Goal: Transaction & Acquisition: Purchase product/service

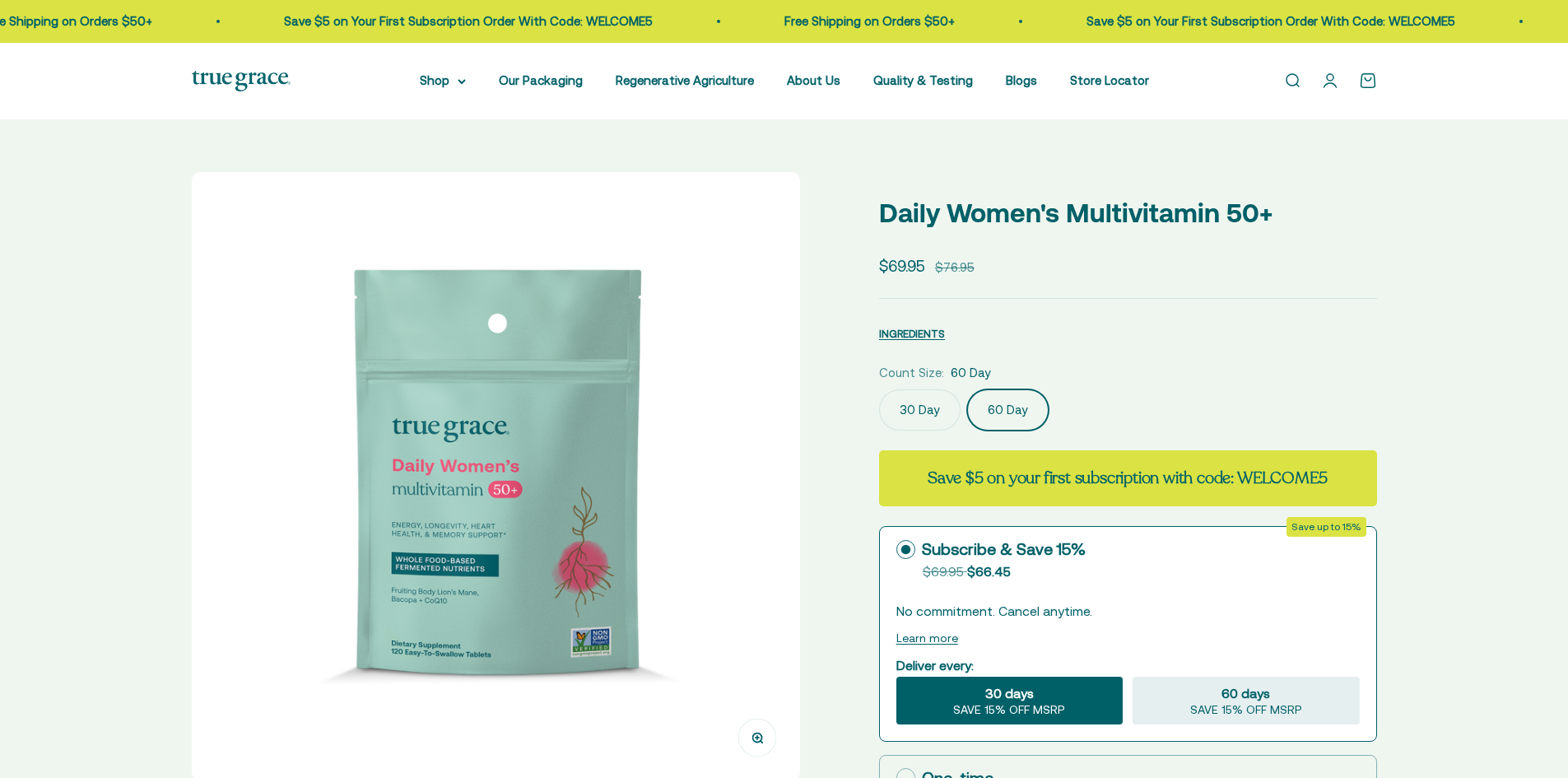
select select "3"
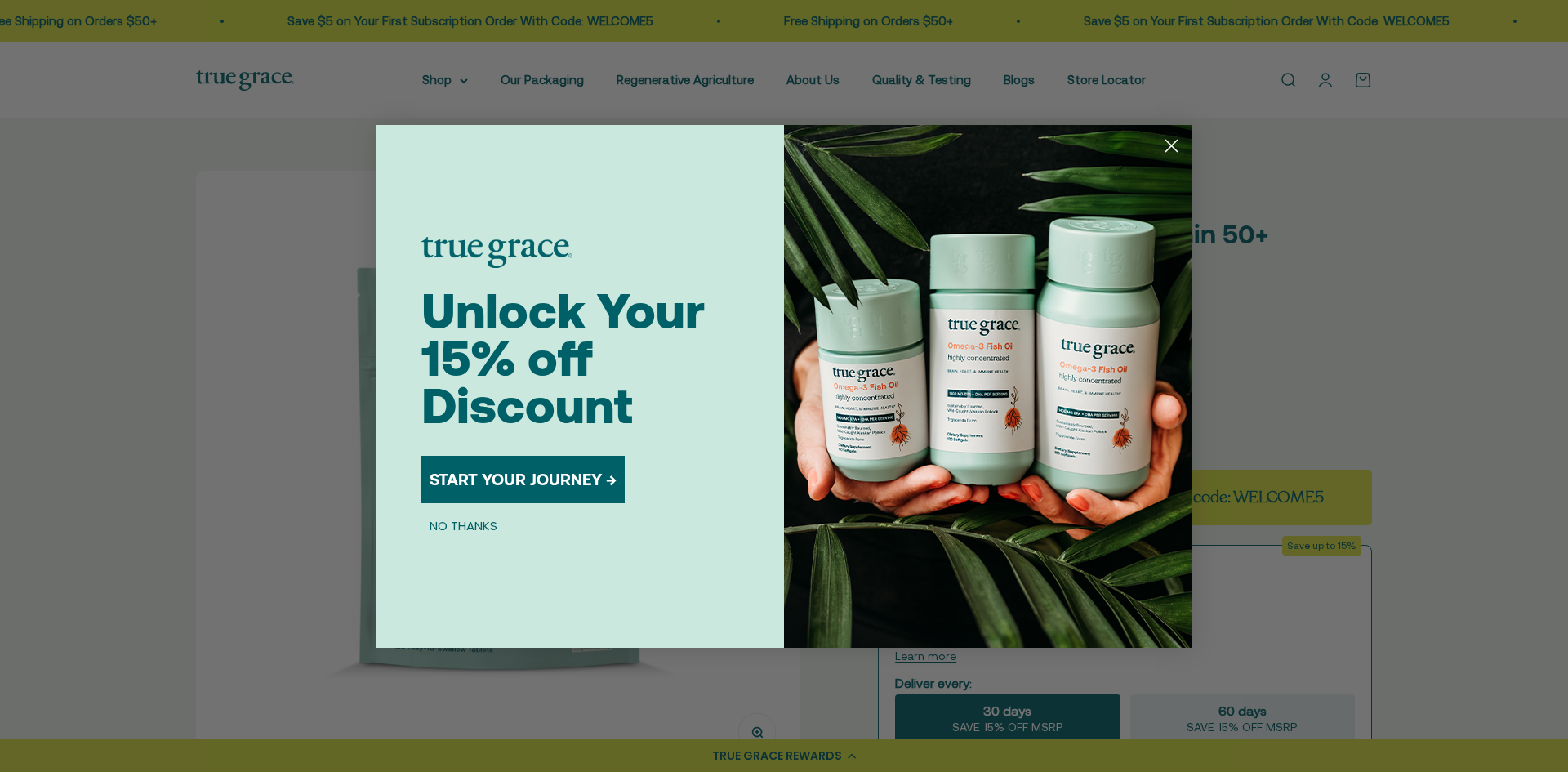
click at [1170, 137] on circle "Close dialog" at bounding box center [1171, 145] width 27 height 27
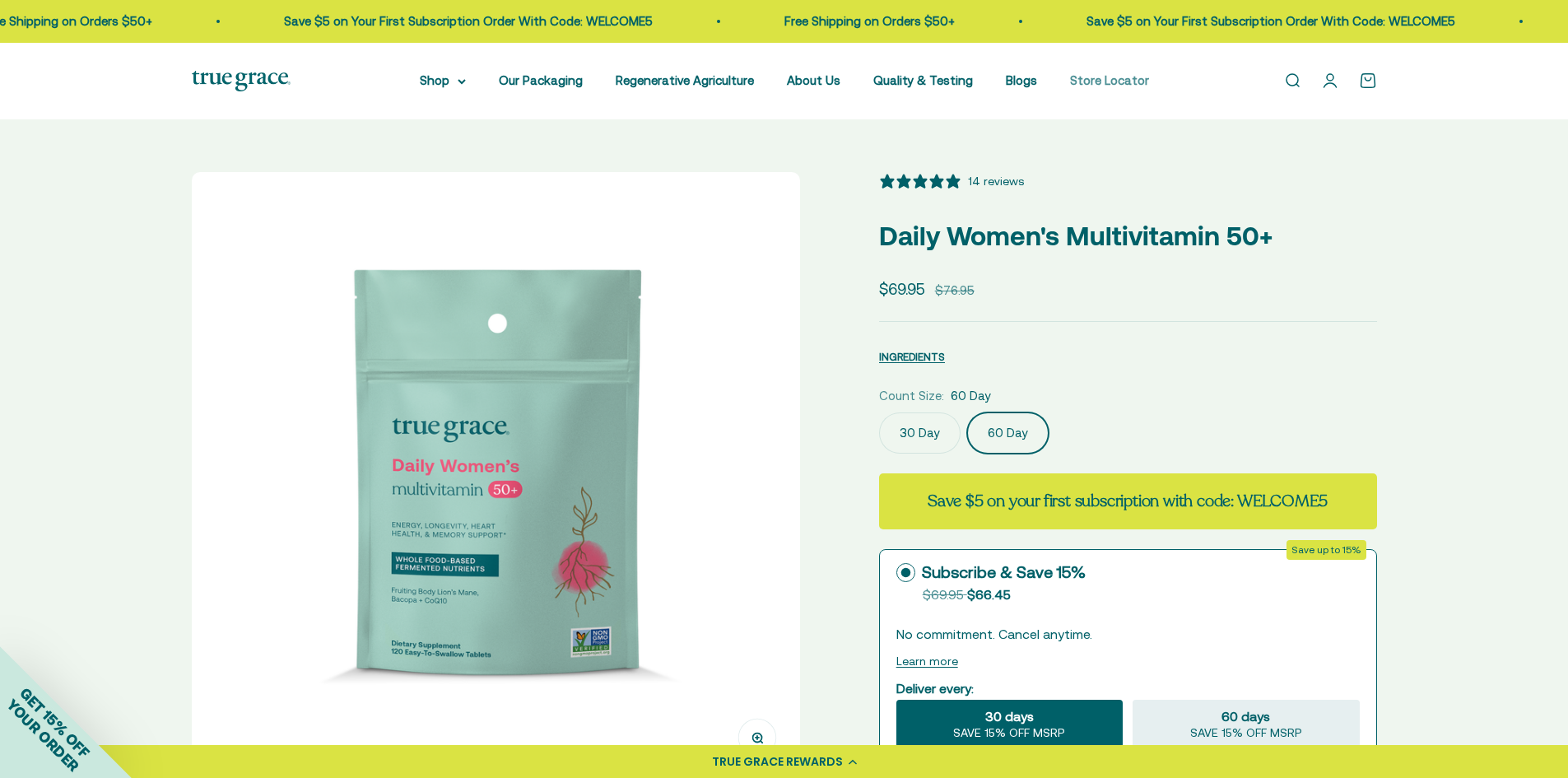
click at [1111, 80] on link "Store Locator" at bounding box center [1110, 80] width 79 height 14
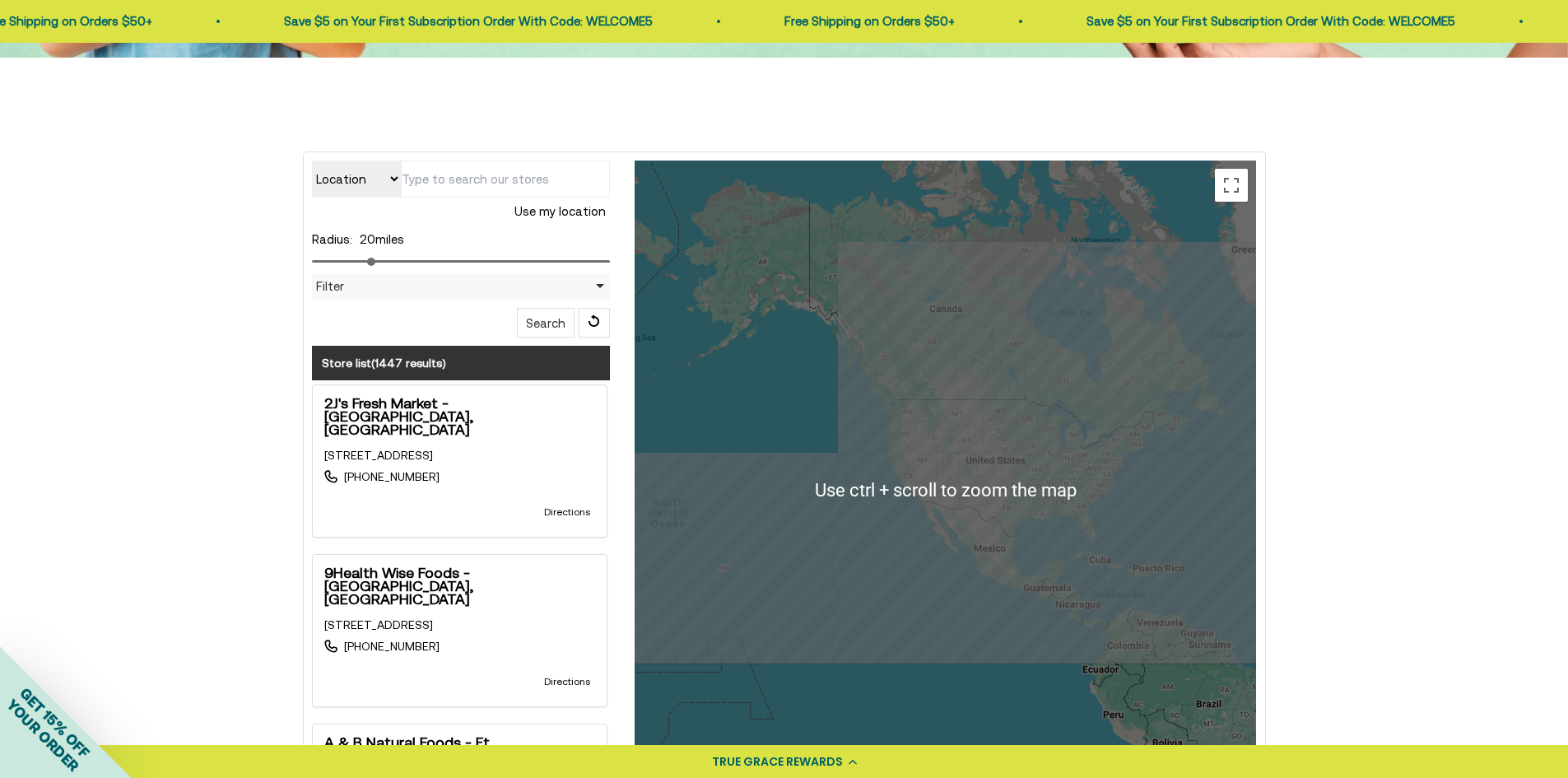
scroll to position [349, 0]
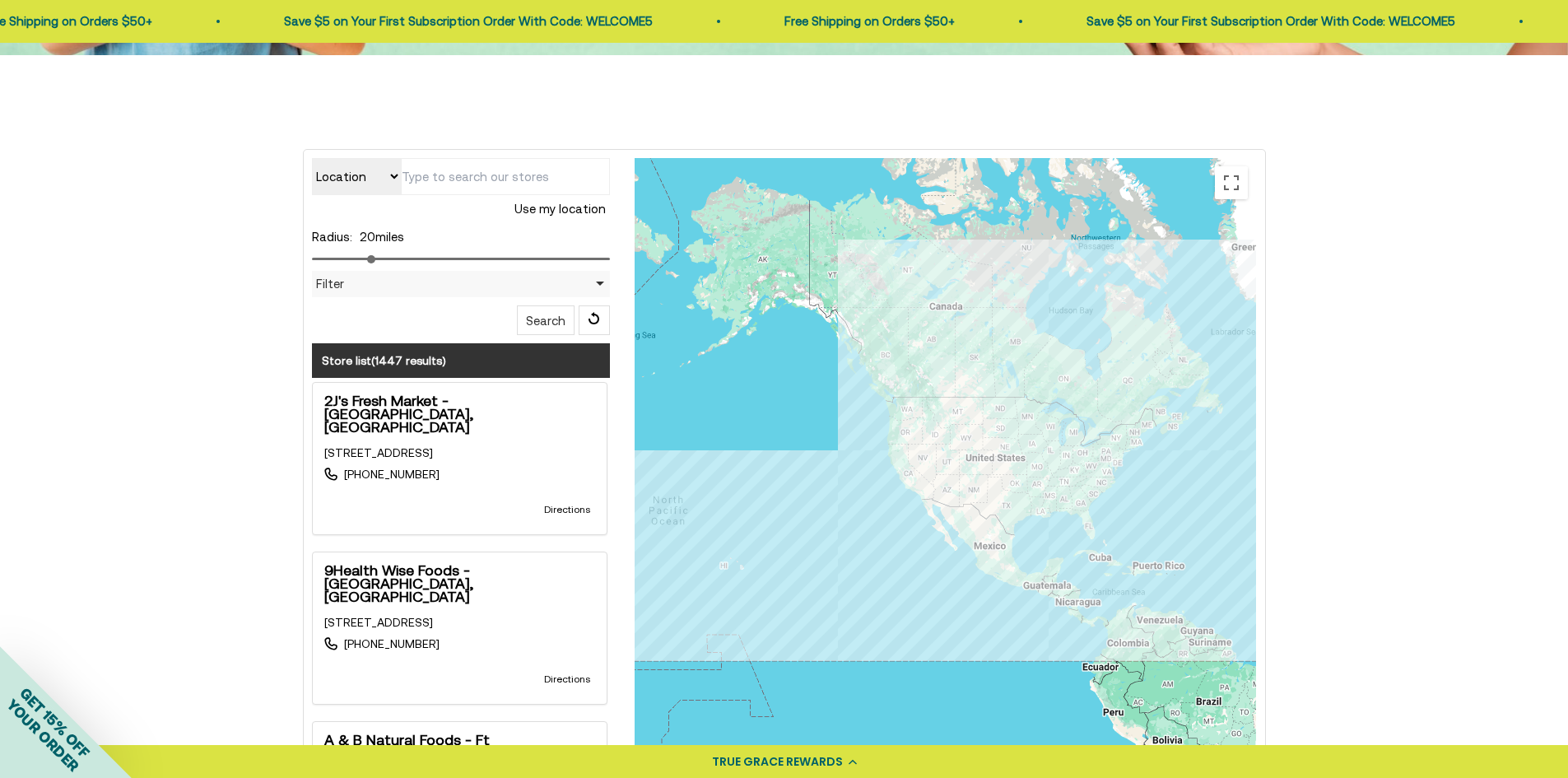
click at [443, 190] on input "text" at bounding box center [505, 176] width 209 height 37
type input "36609"
click at [554, 319] on button "Search" at bounding box center [546, 320] width 58 height 30
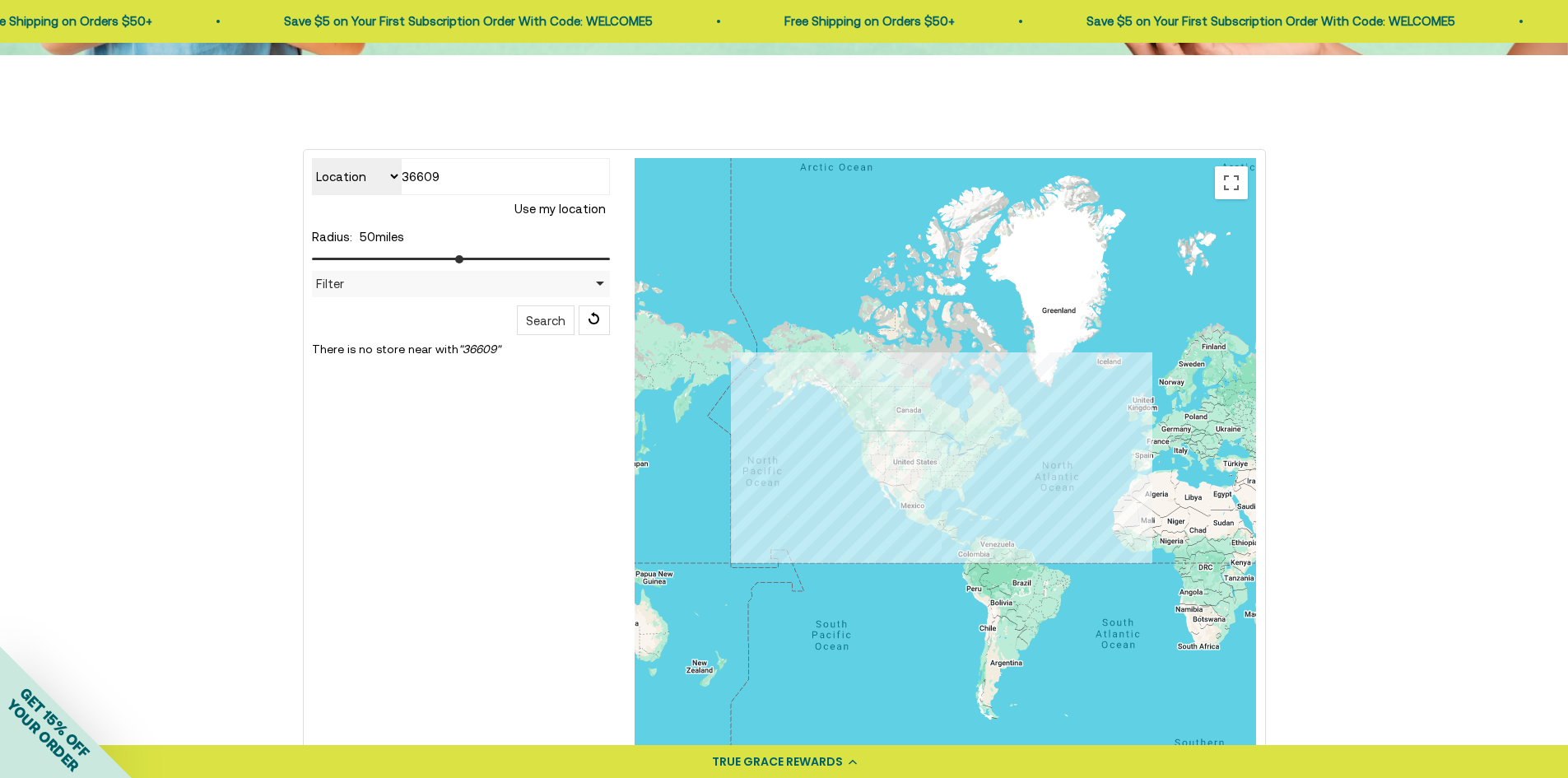
drag, startPoint x: 372, startPoint y: 256, endPoint x: 460, endPoint y: 268, distance: 88.8
type input "50"
click at [460, 260] on input "range" at bounding box center [461, 258] width 299 height 3
click at [539, 322] on button "Search" at bounding box center [546, 320] width 58 height 30
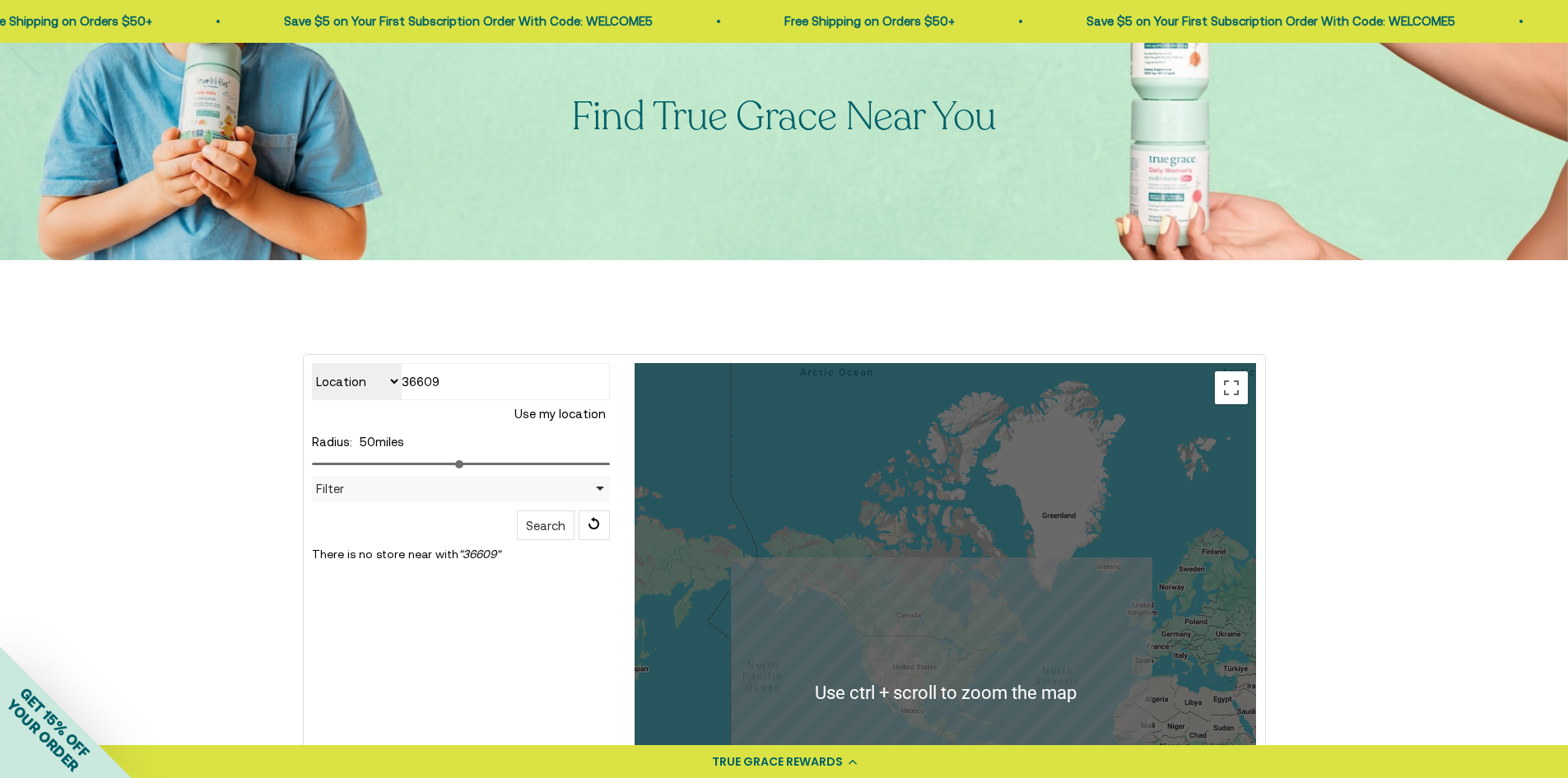
scroll to position [62, 0]
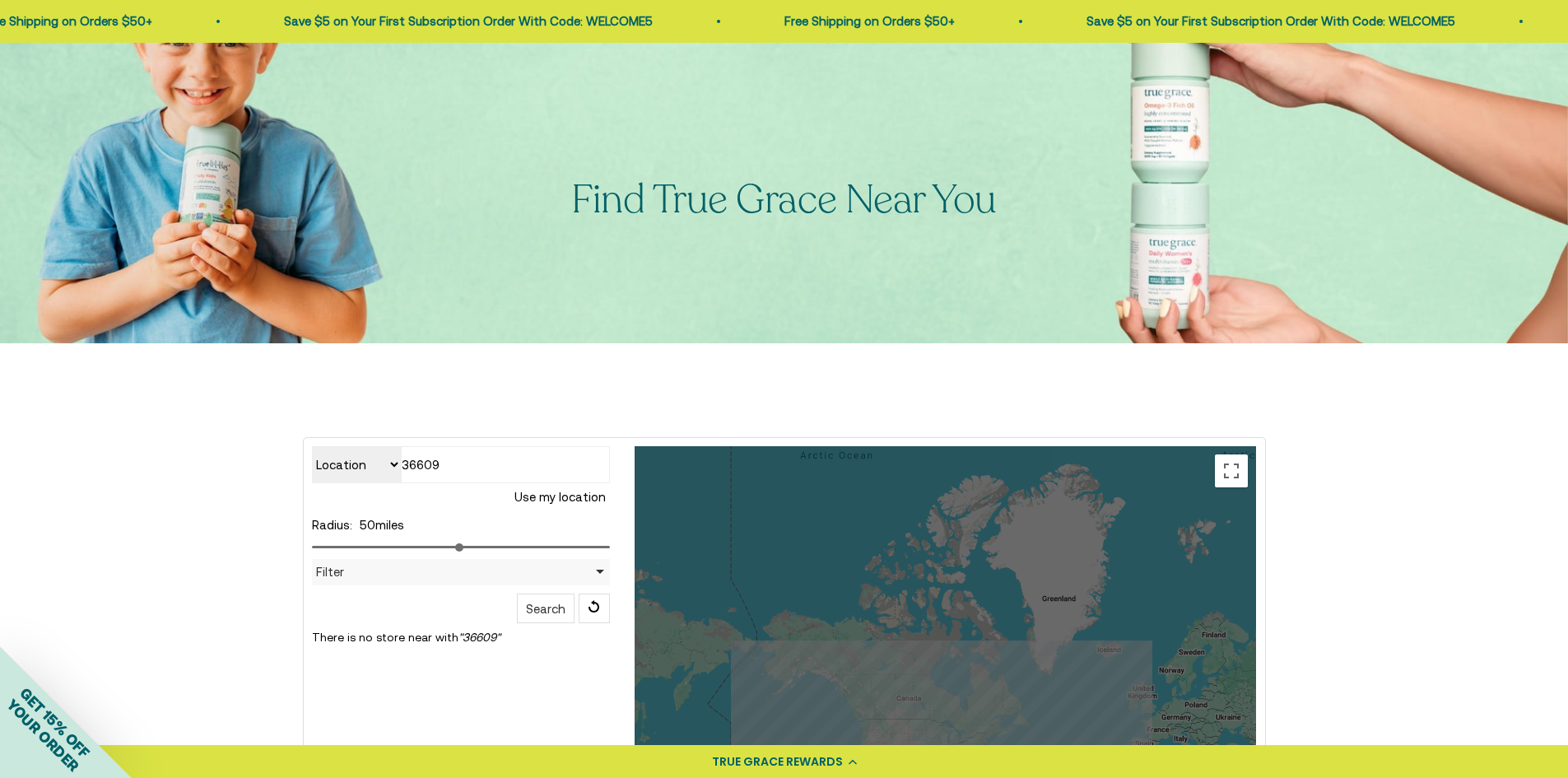
click at [457, 459] on input "36609" at bounding box center [505, 464] width 209 height 37
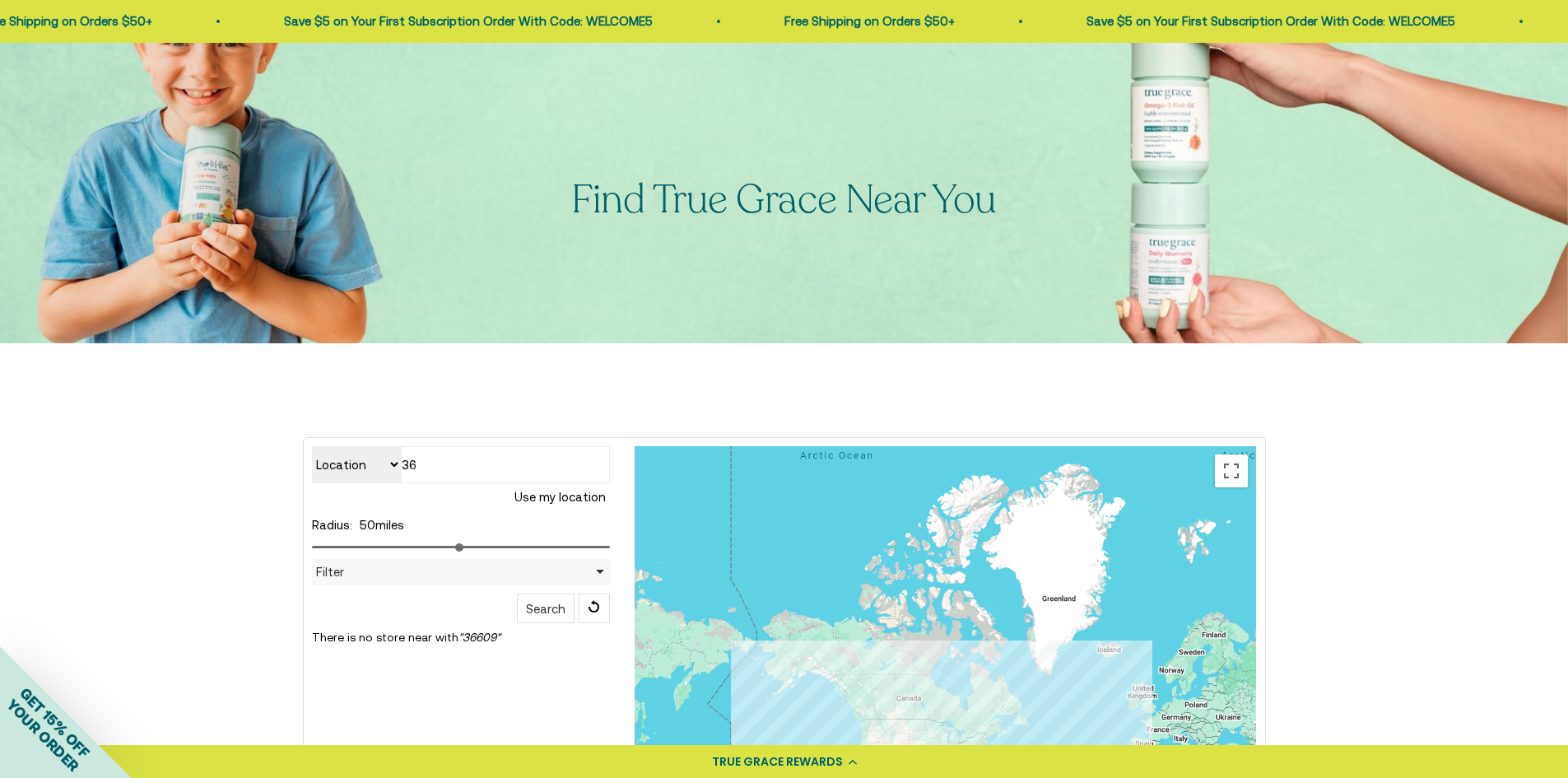
type input "3"
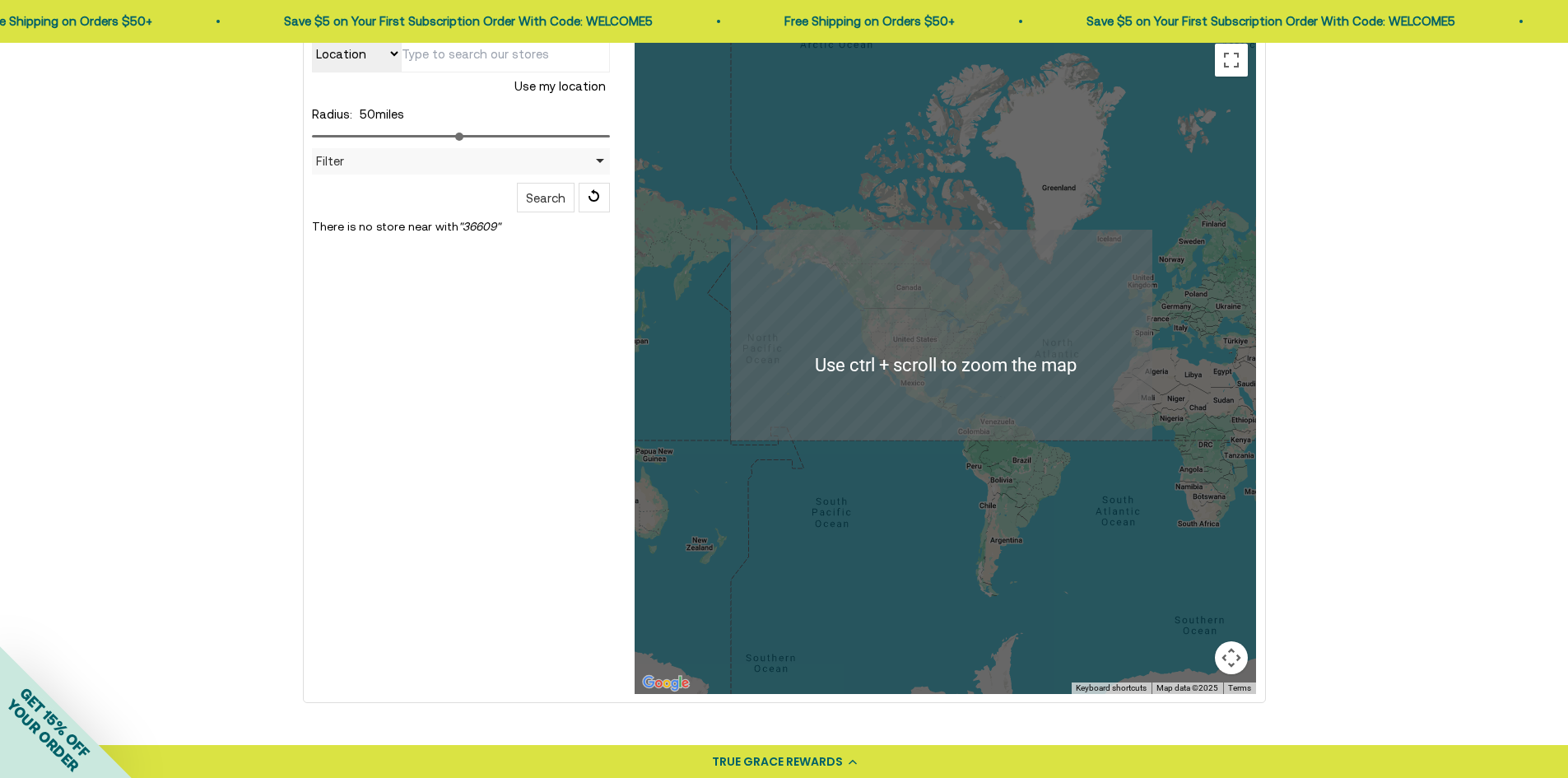
scroll to position [473, 0]
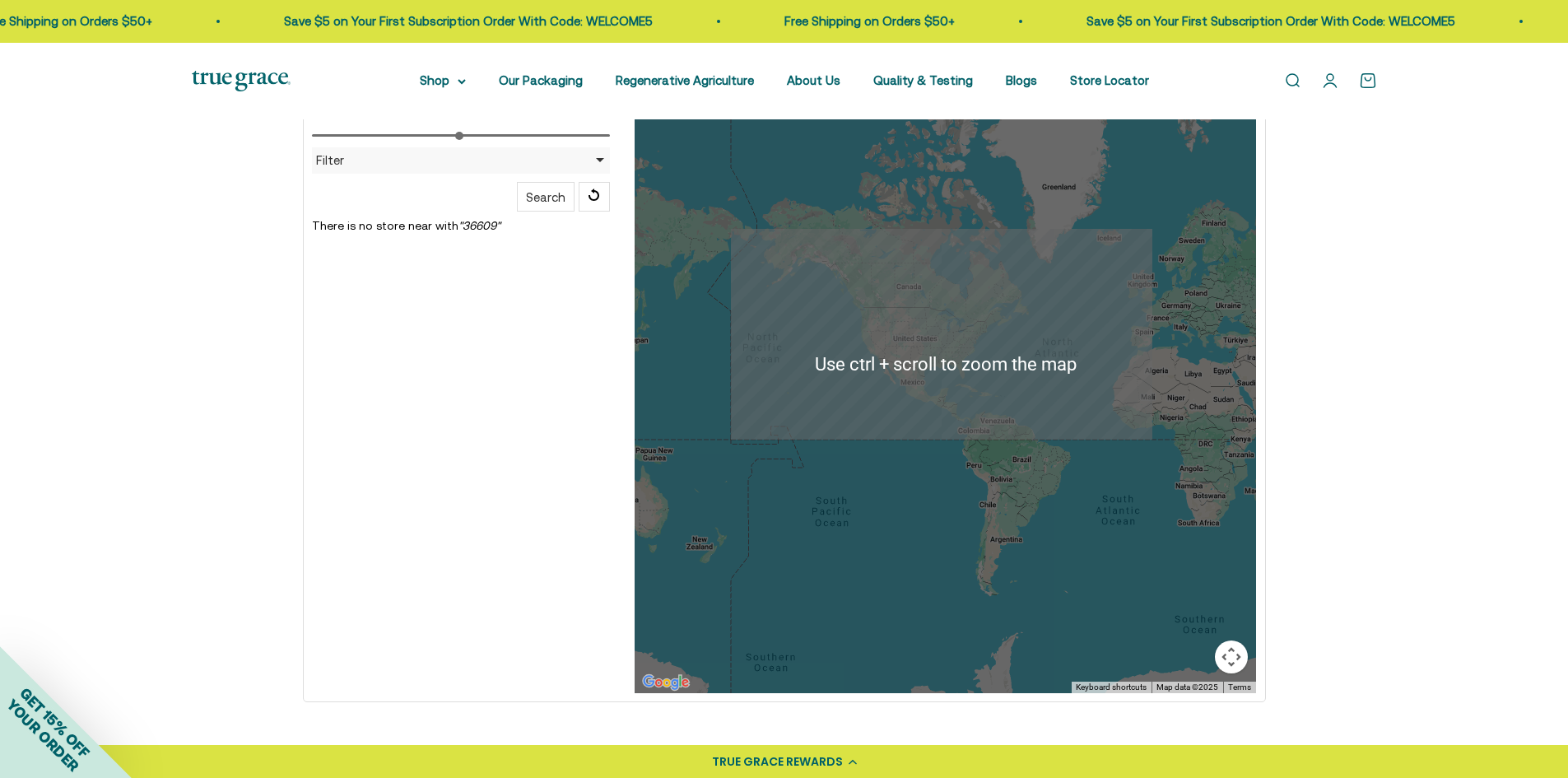
click at [990, 330] on div at bounding box center [946, 364] width 621 height 658
click at [990, 331] on div at bounding box center [946, 364] width 621 height 658
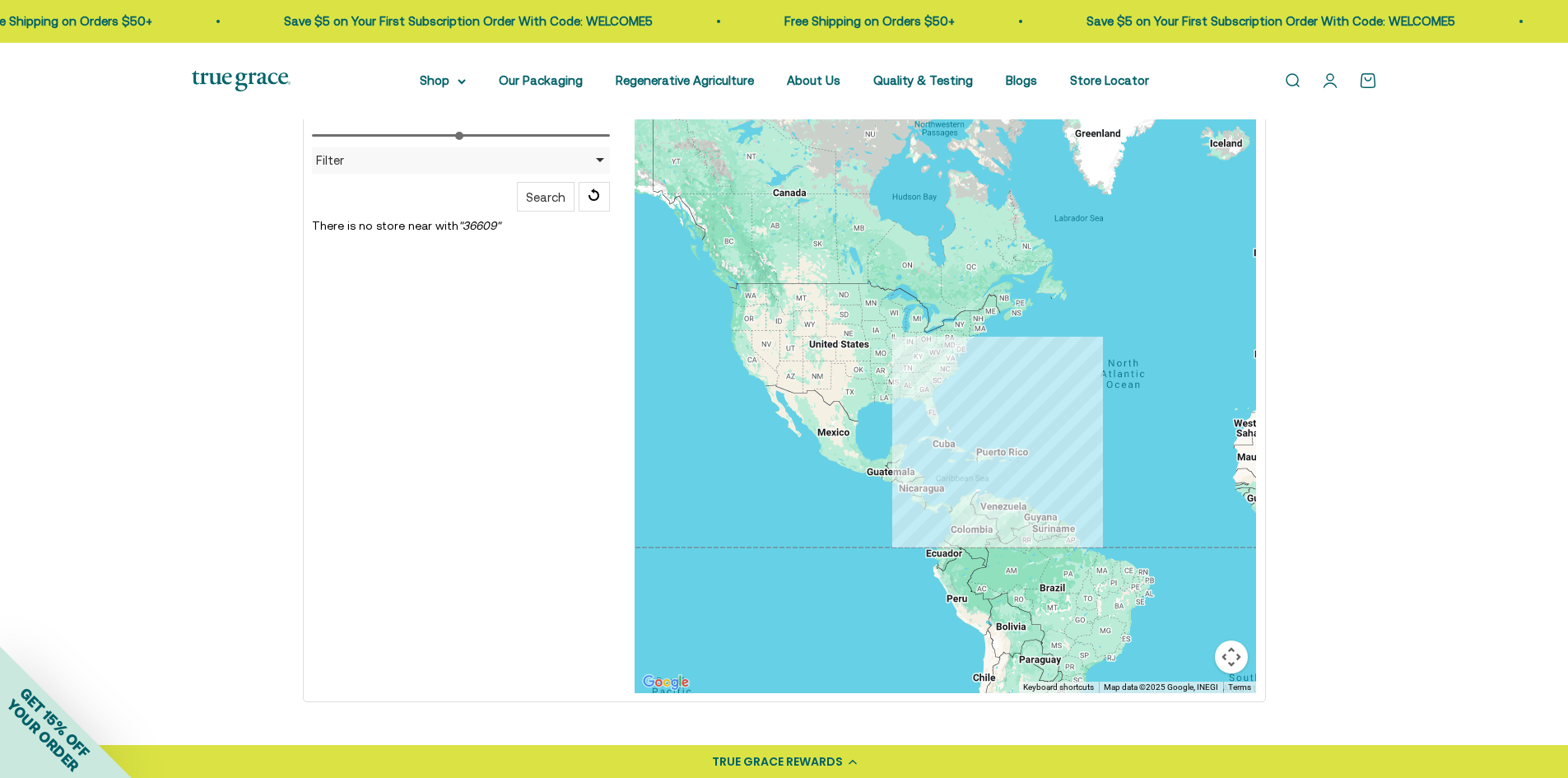
click at [891, 393] on div at bounding box center [946, 364] width 621 height 658
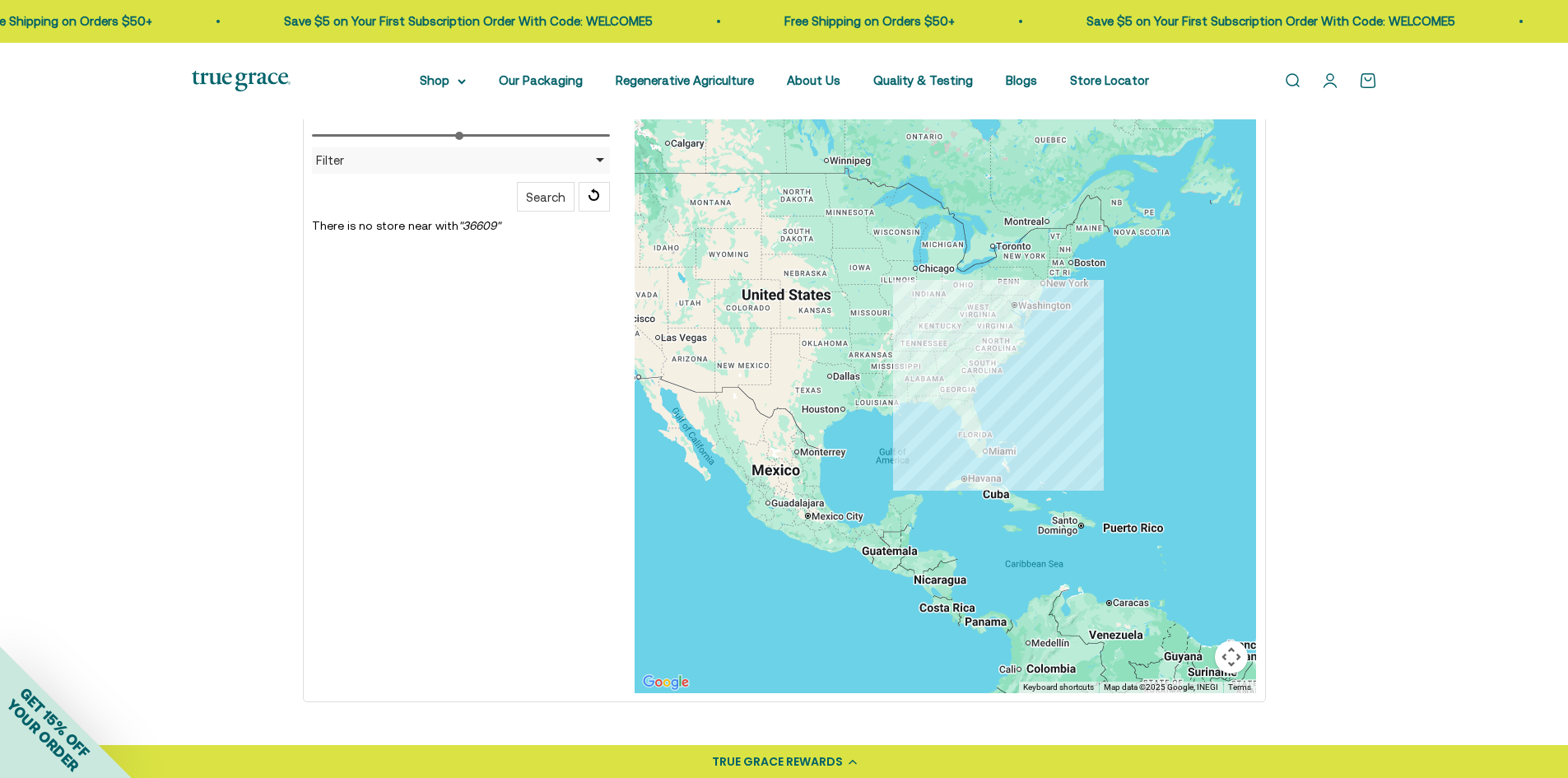
click at [868, 351] on div at bounding box center [946, 364] width 621 height 658
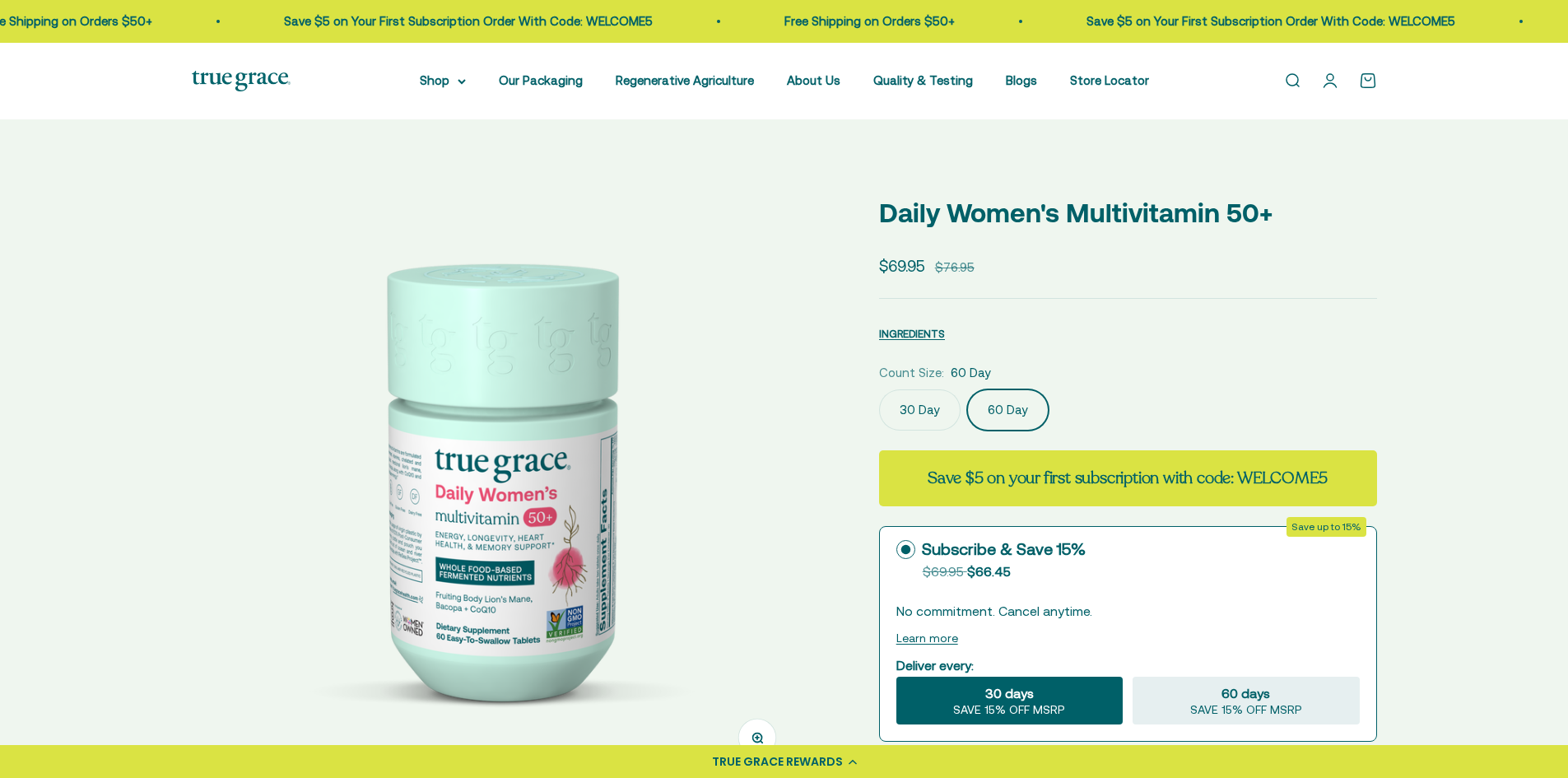
scroll to position [0, 628]
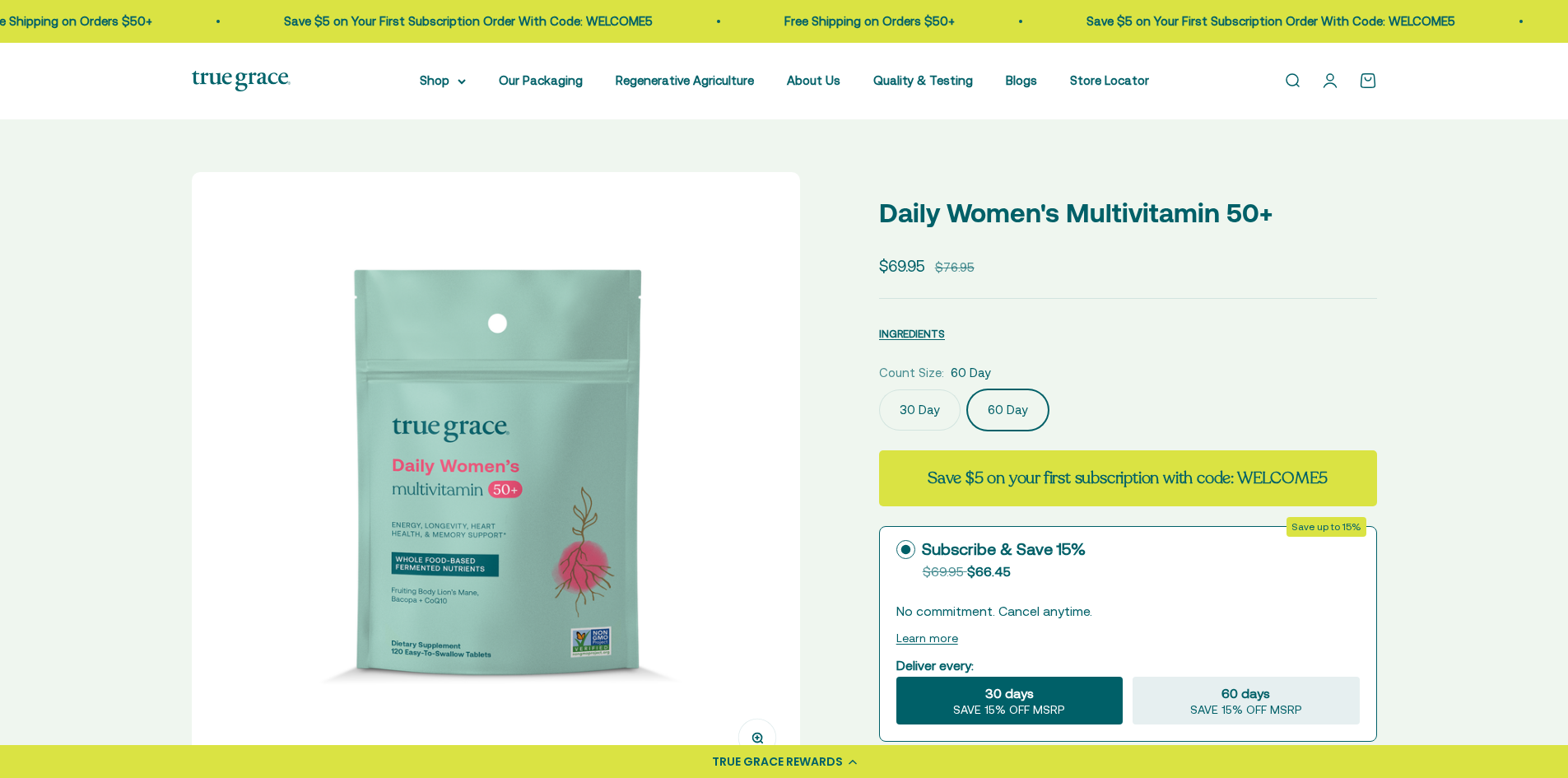
select select "3"
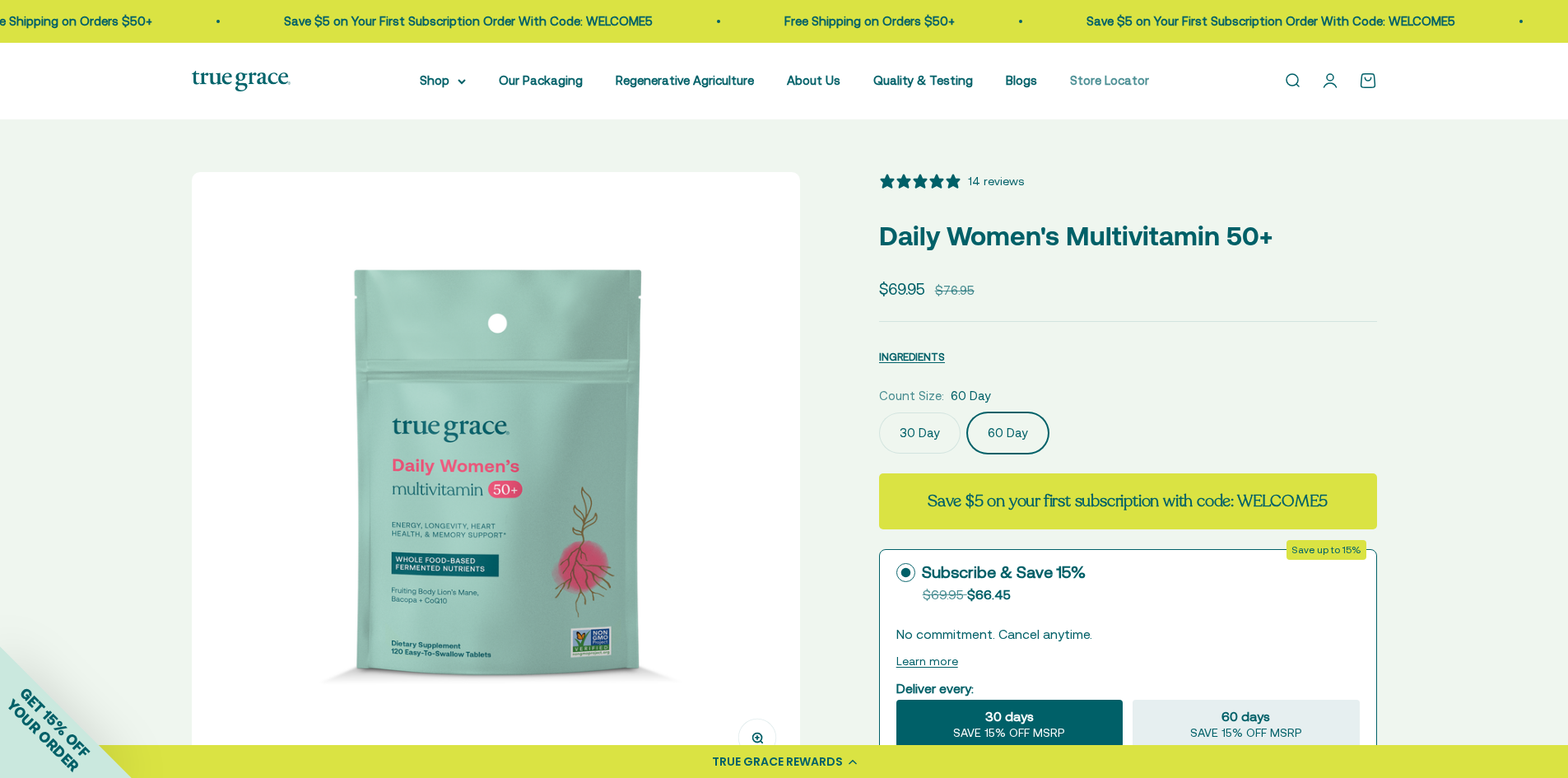
click at [1098, 77] on link "Store Locator" at bounding box center [1110, 80] width 79 height 14
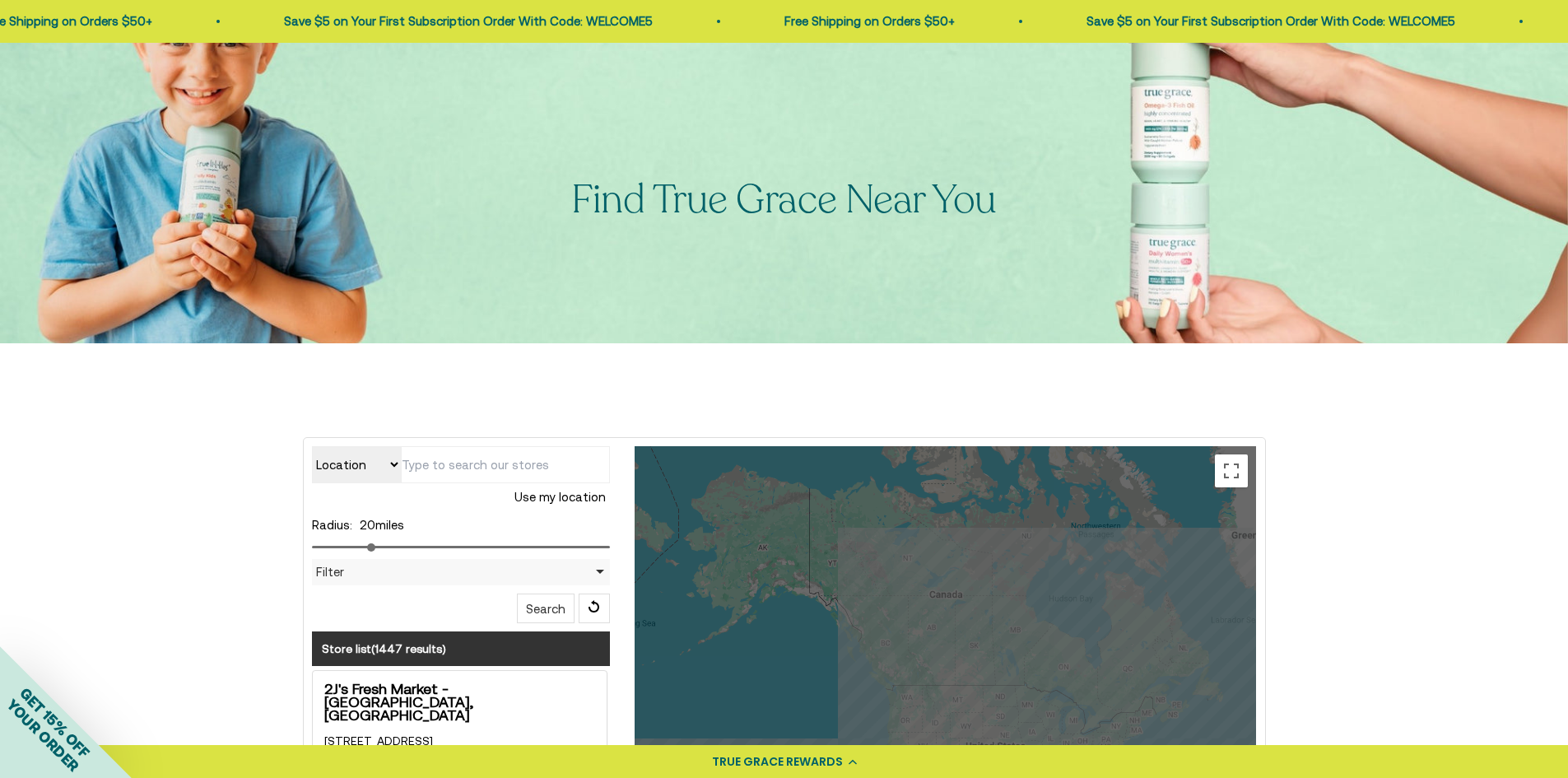
scroll to position [329, 0]
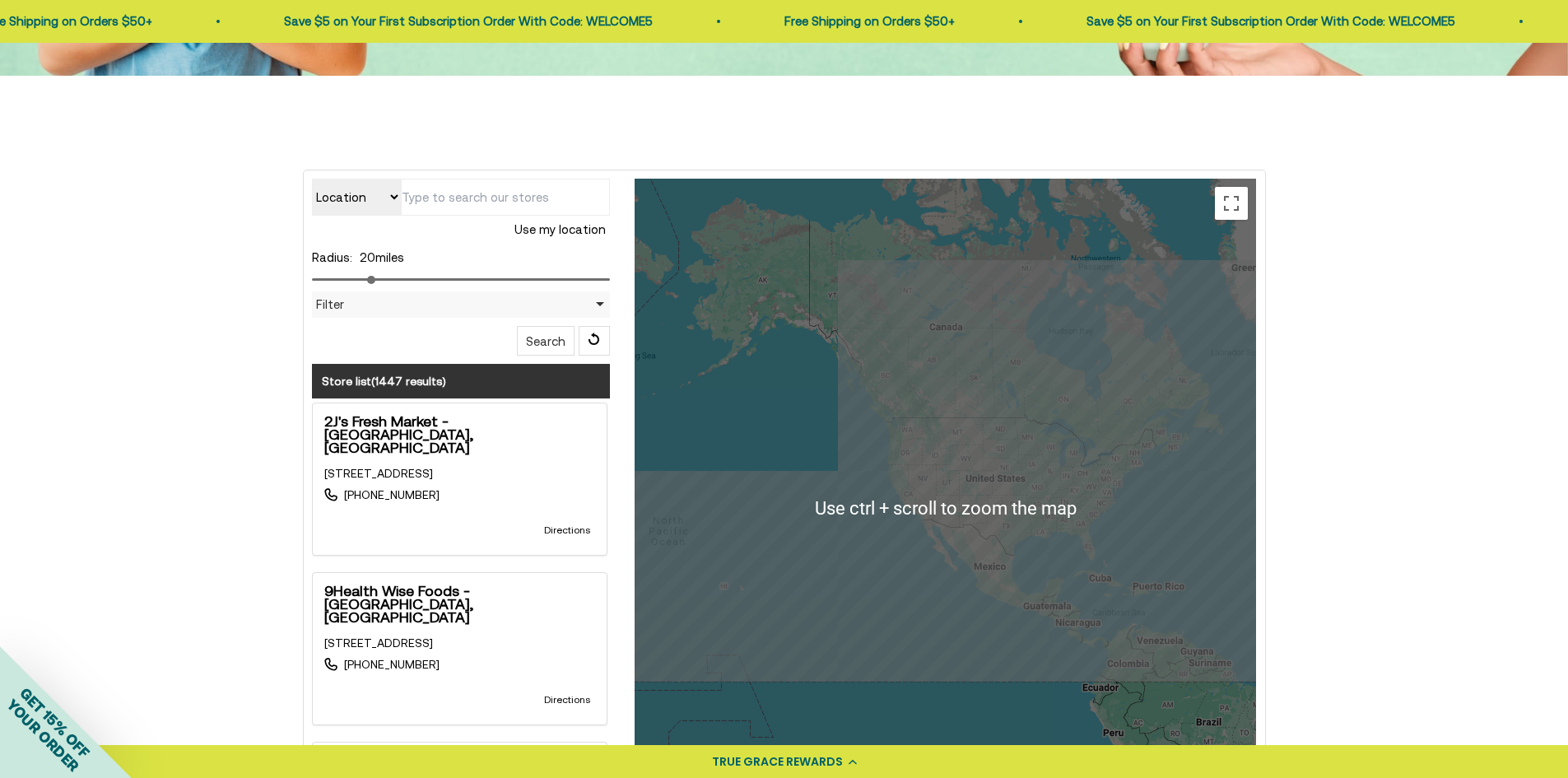
click at [1028, 507] on div at bounding box center [946, 508] width 621 height 658
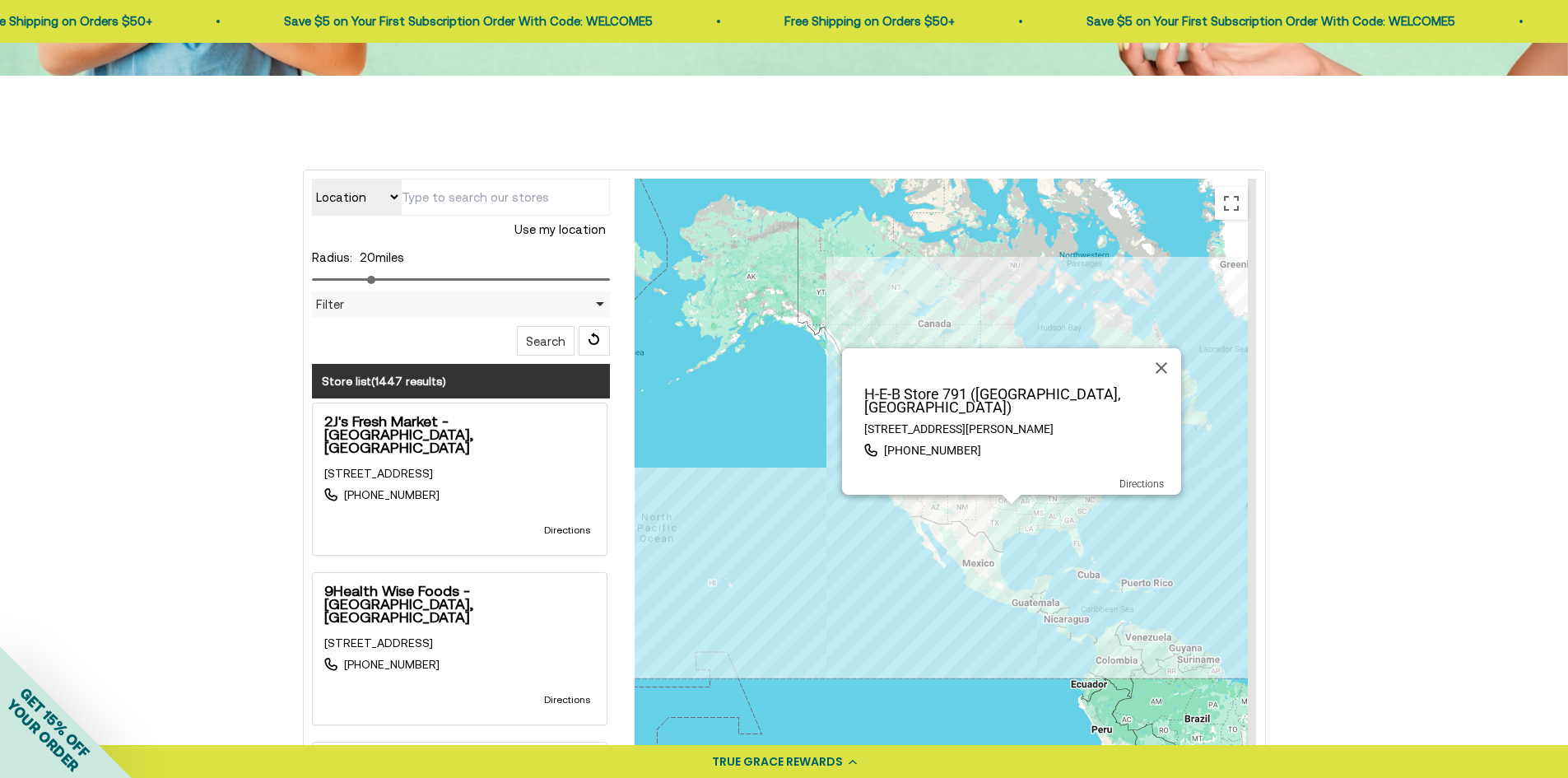
click at [1028, 507] on div "H-E-B Store 791 (Willis, TX) 12350 Interstate 45 N, Willis, TX, 77378, United S…" at bounding box center [946, 508] width 621 height 658
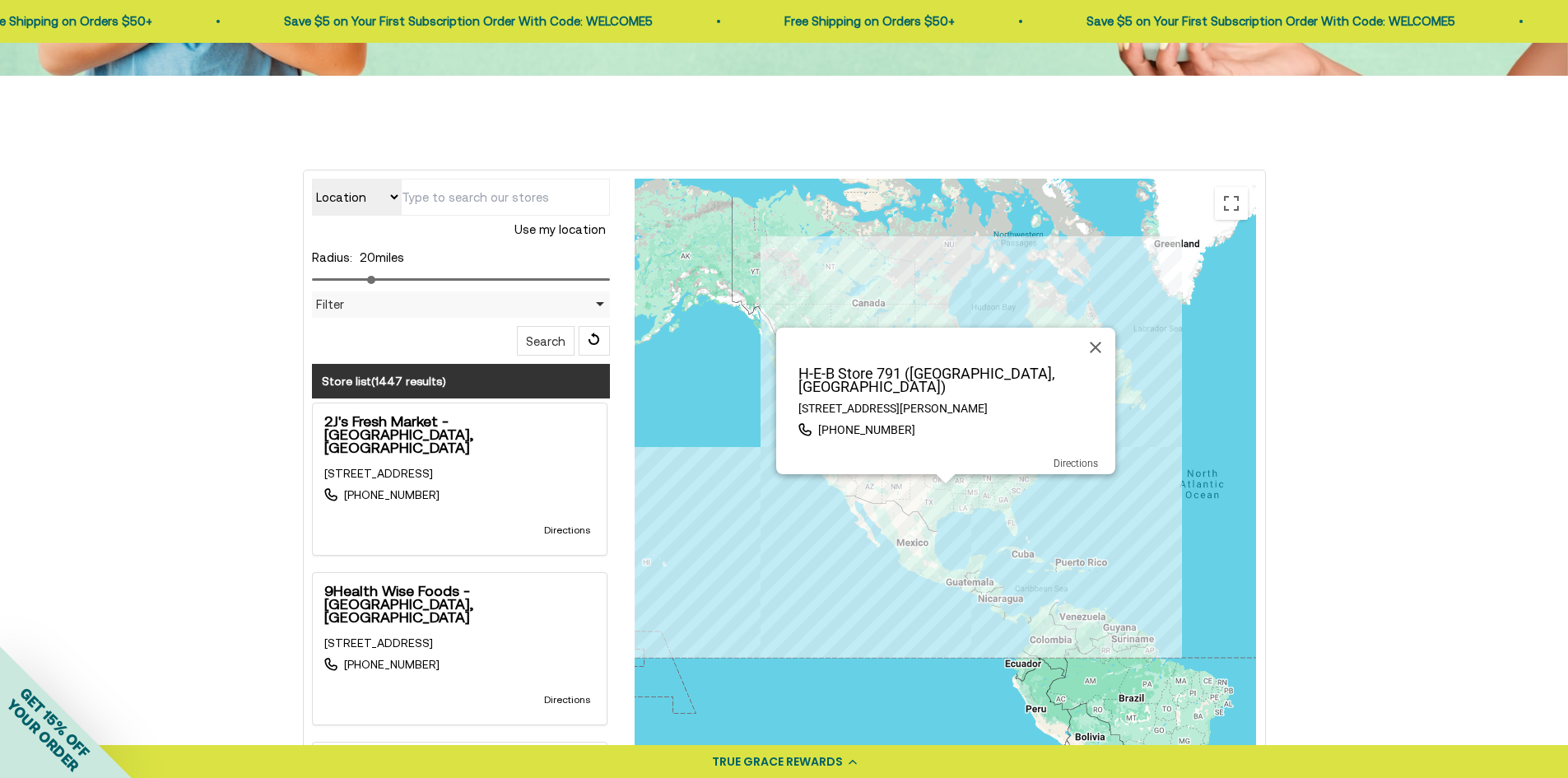
click at [979, 502] on div "H-E-B Store 791 (Willis, TX) 12350 Interstate 45 N, Willis, TX, 77378, United S…" at bounding box center [946, 508] width 621 height 658
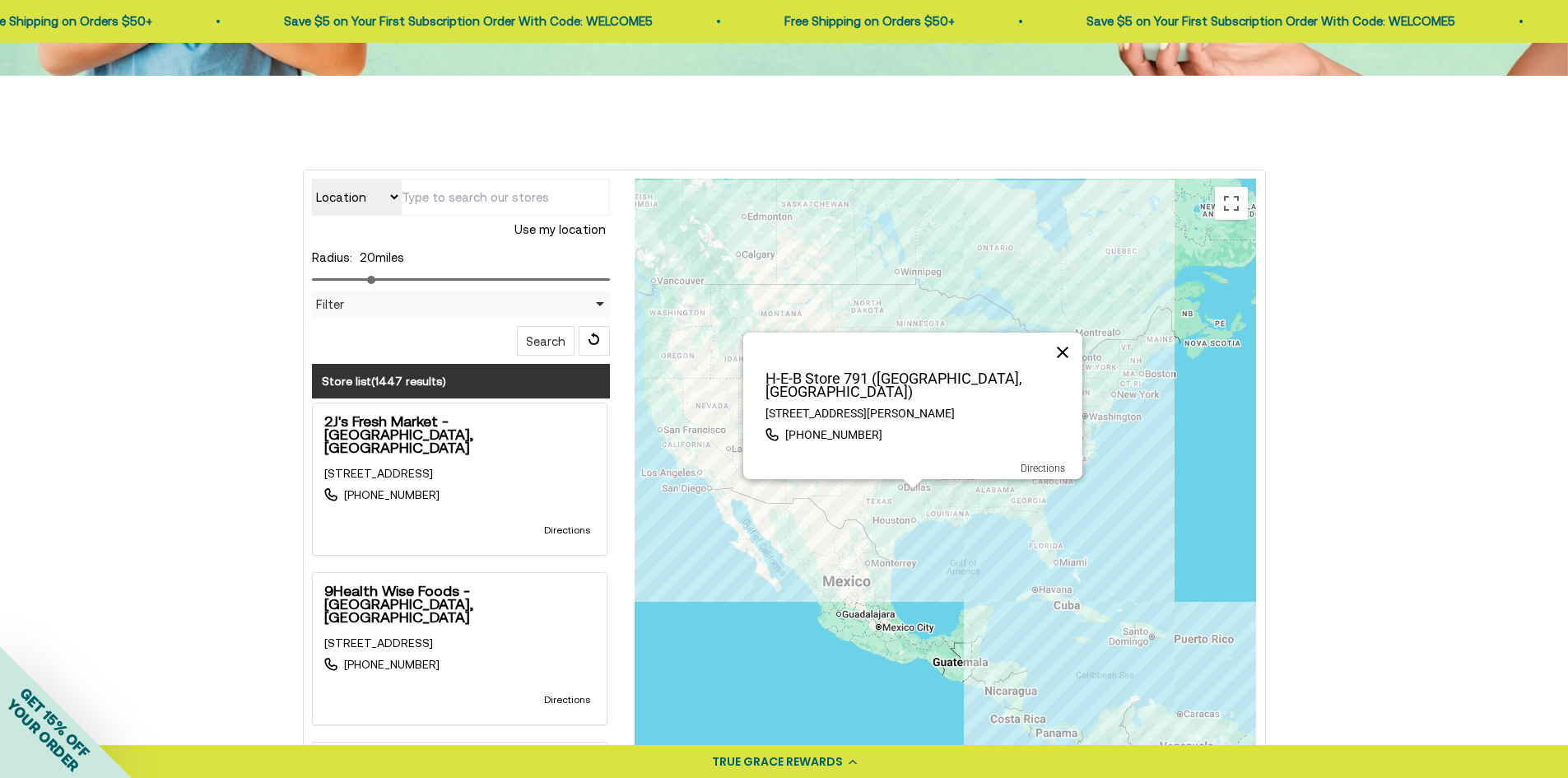
click at [1066, 362] on button "Close" at bounding box center [1063, 352] width 40 height 40
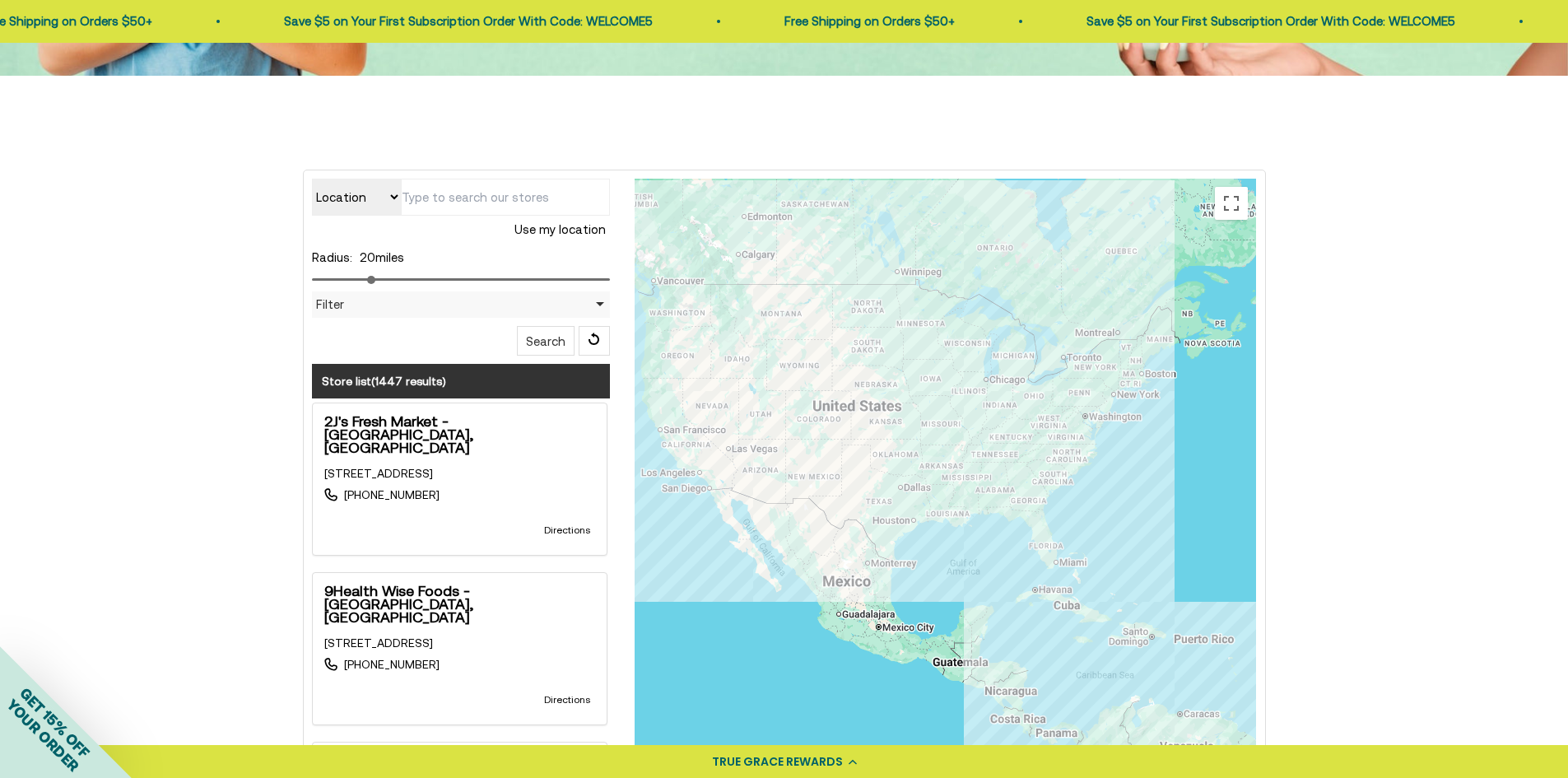
click at [979, 511] on div at bounding box center [946, 508] width 621 height 658
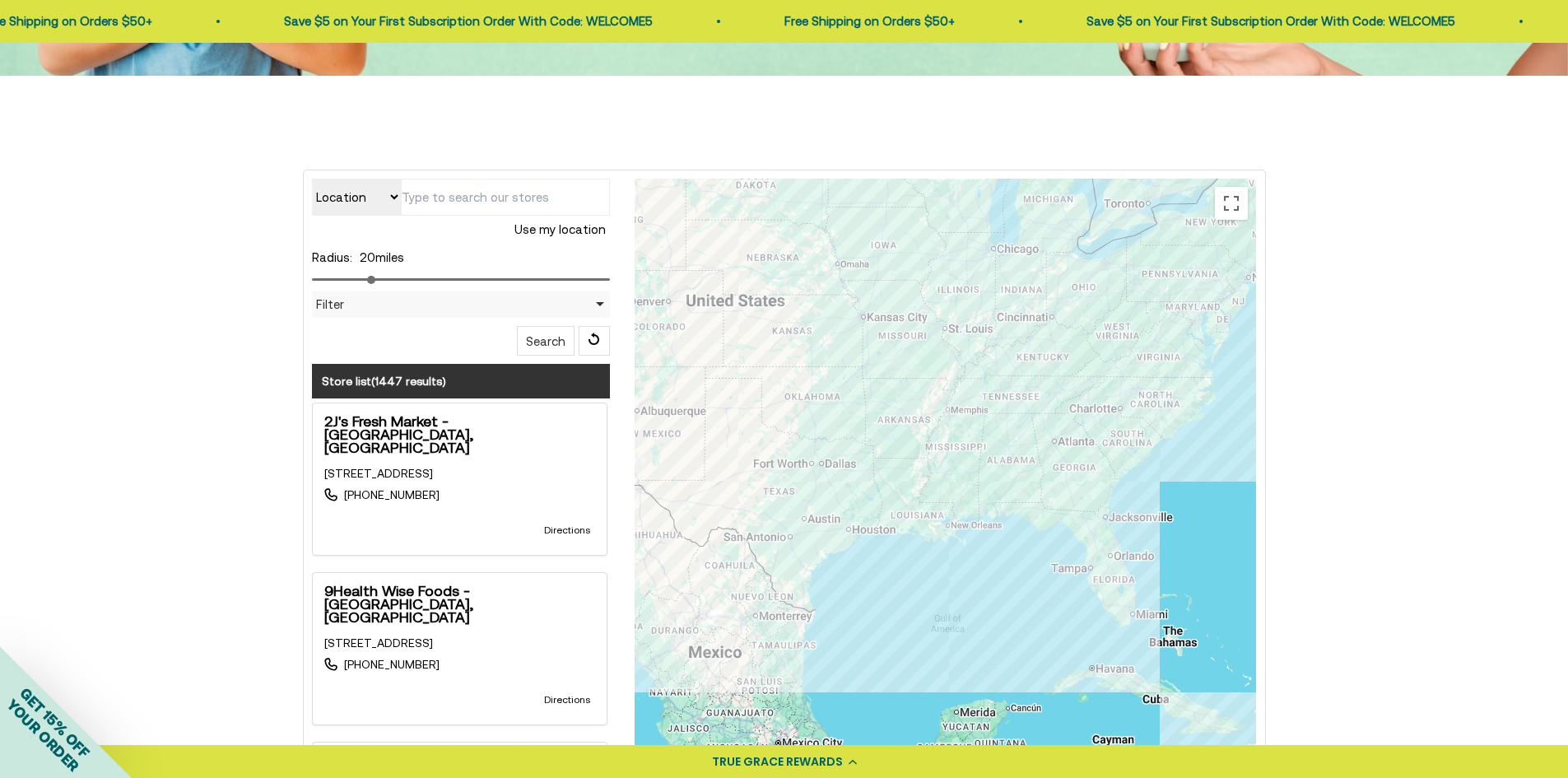
click at [976, 501] on div at bounding box center [946, 508] width 621 height 658
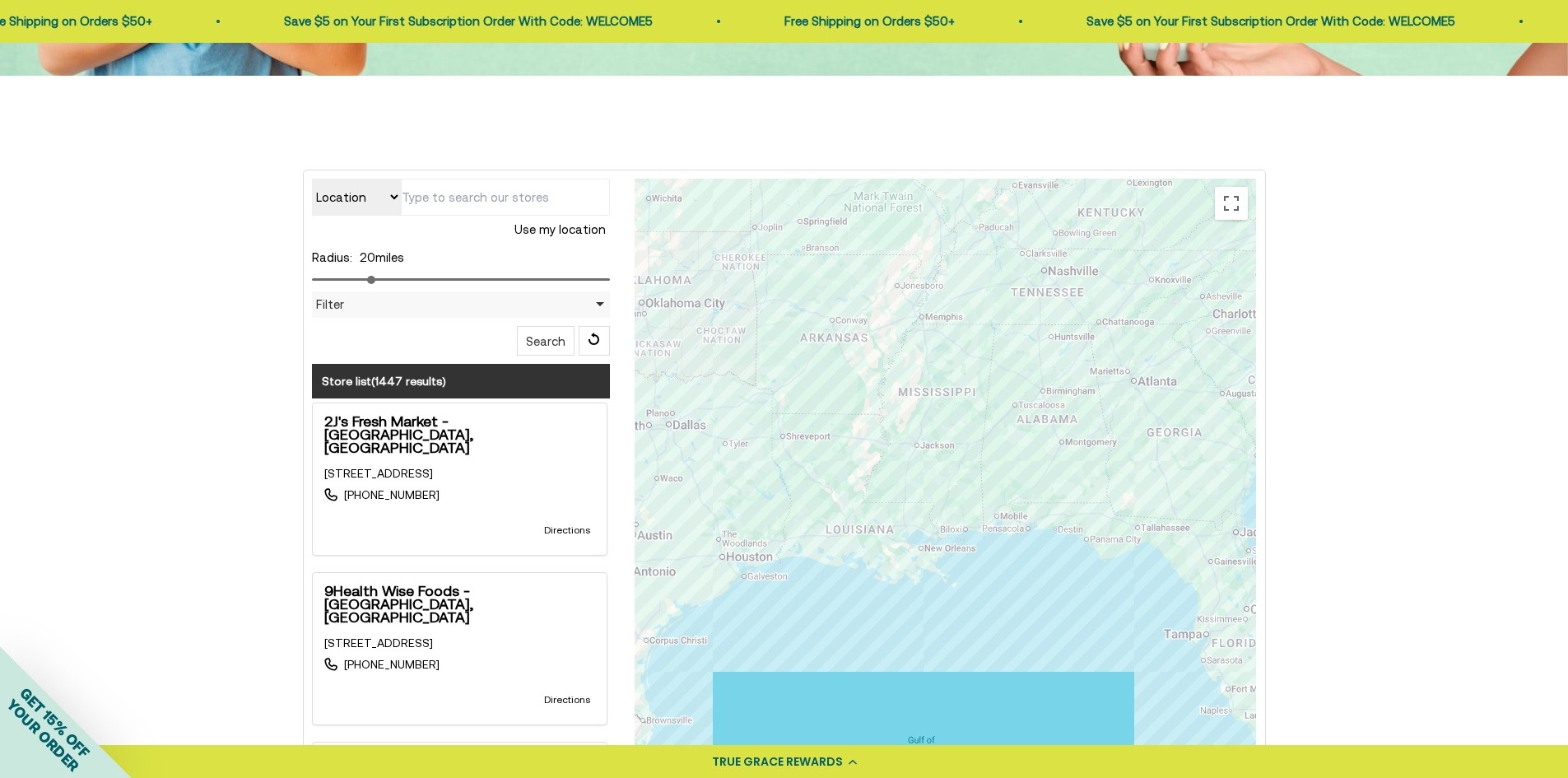
click at [973, 499] on div at bounding box center [946, 508] width 621 height 658
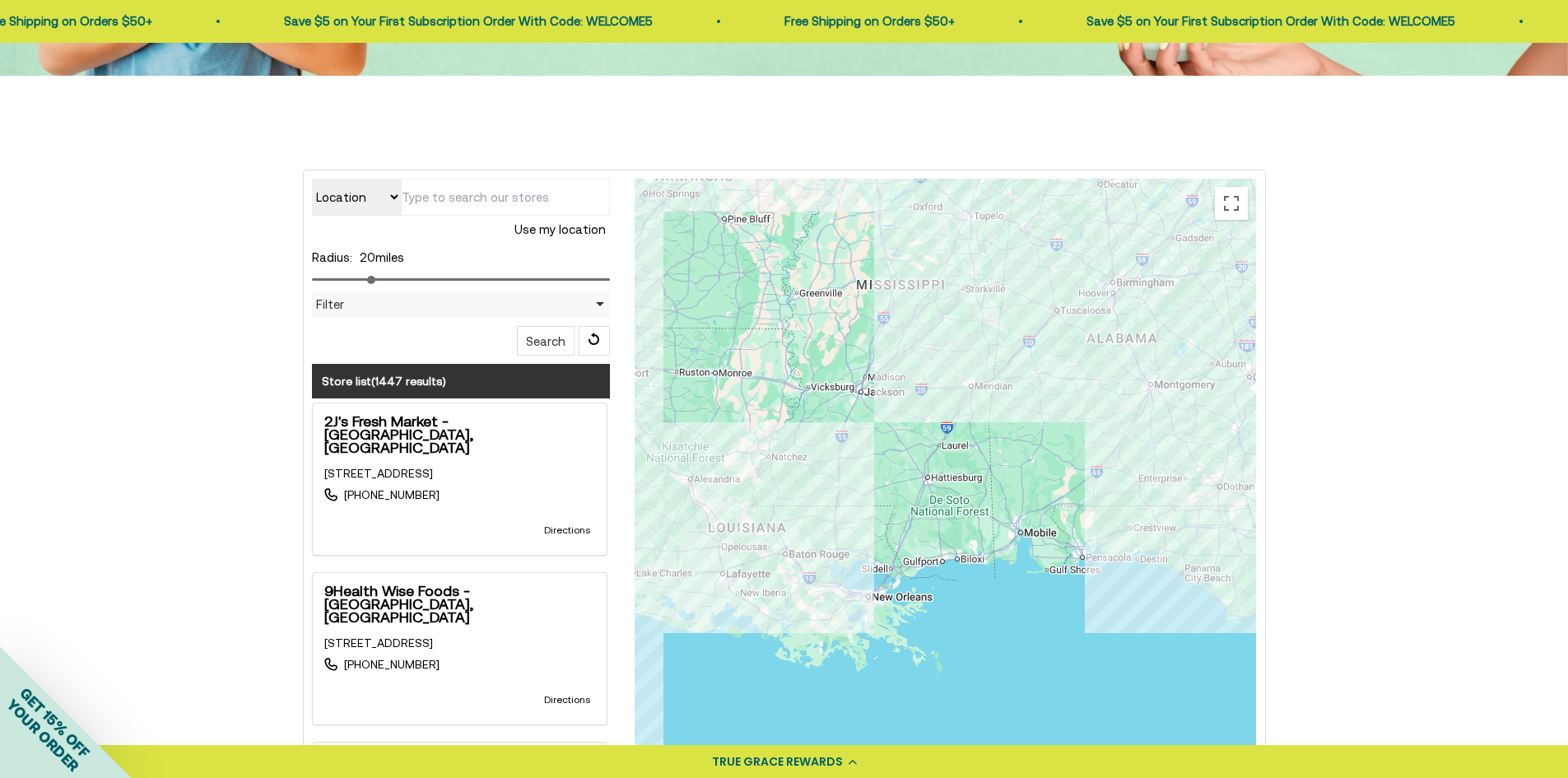
click at [1156, 366] on div at bounding box center [946, 508] width 621 height 658
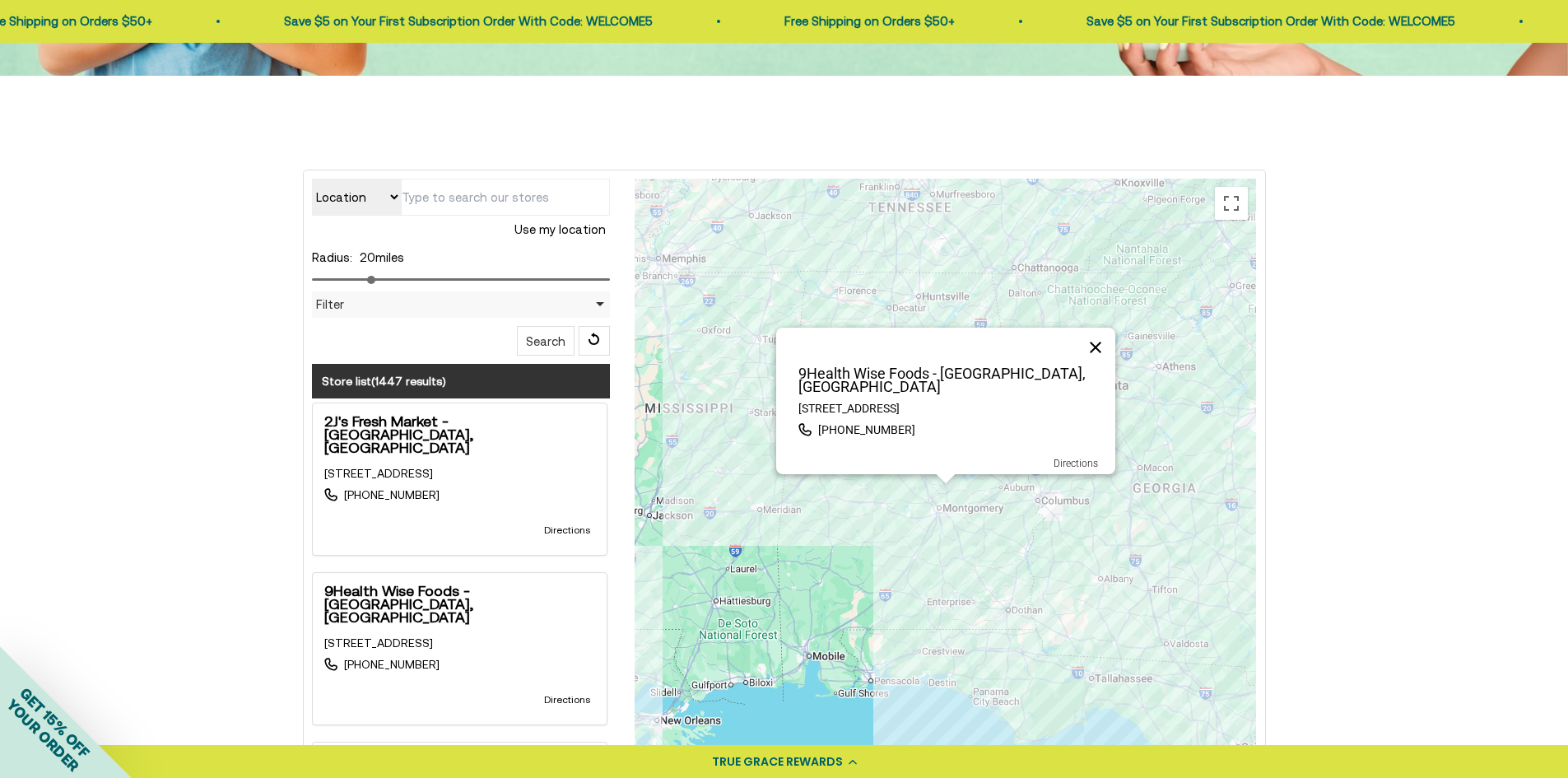
click at [1099, 356] on button "Close" at bounding box center [1096, 347] width 40 height 40
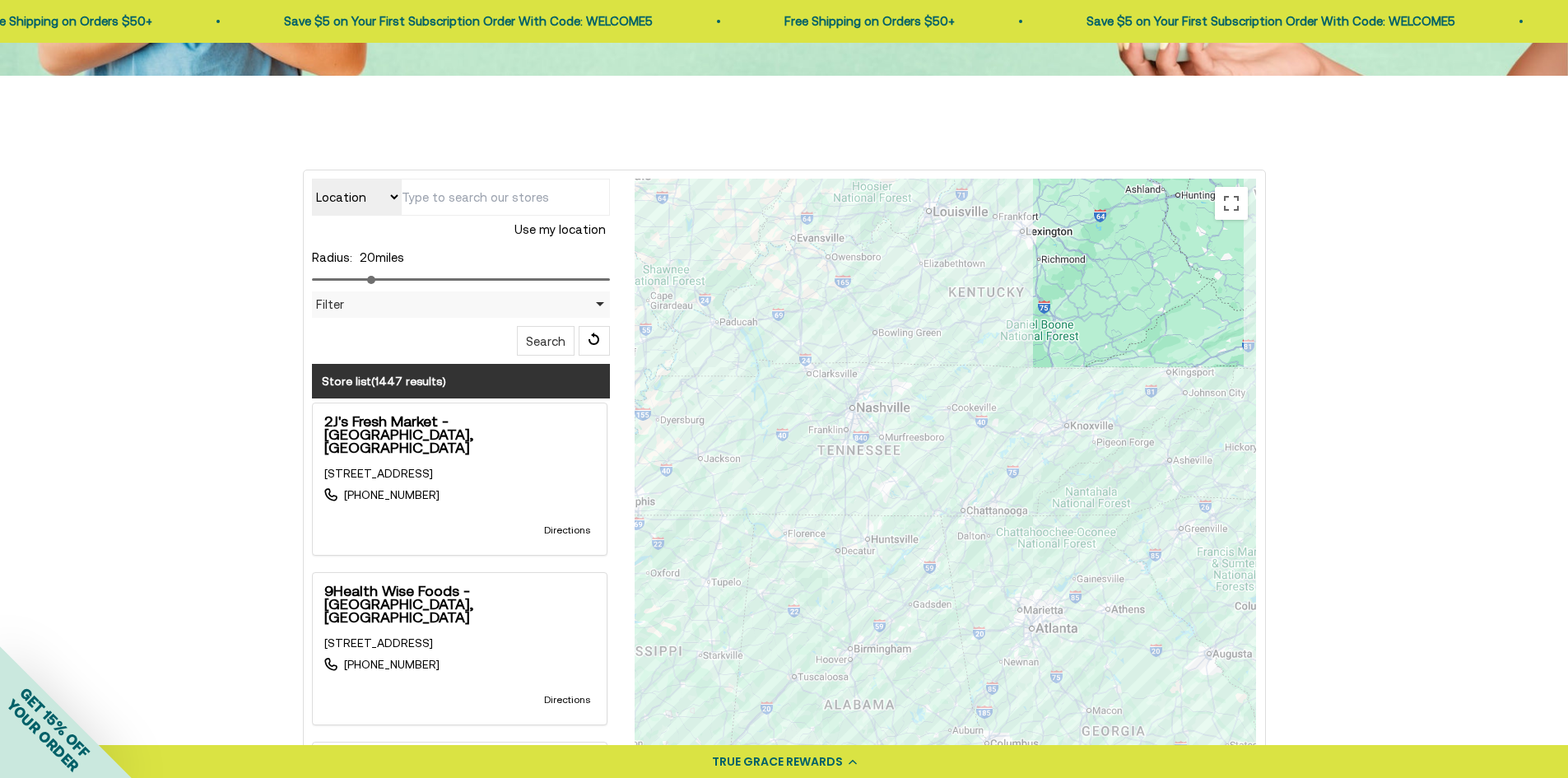
drag, startPoint x: 987, startPoint y: 288, endPoint x: 939, endPoint y: 521, distance: 237.9
click at [939, 521] on div at bounding box center [946, 508] width 621 height 658
click at [895, 404] on div at bounding box center [946, 508] width 621 height 658
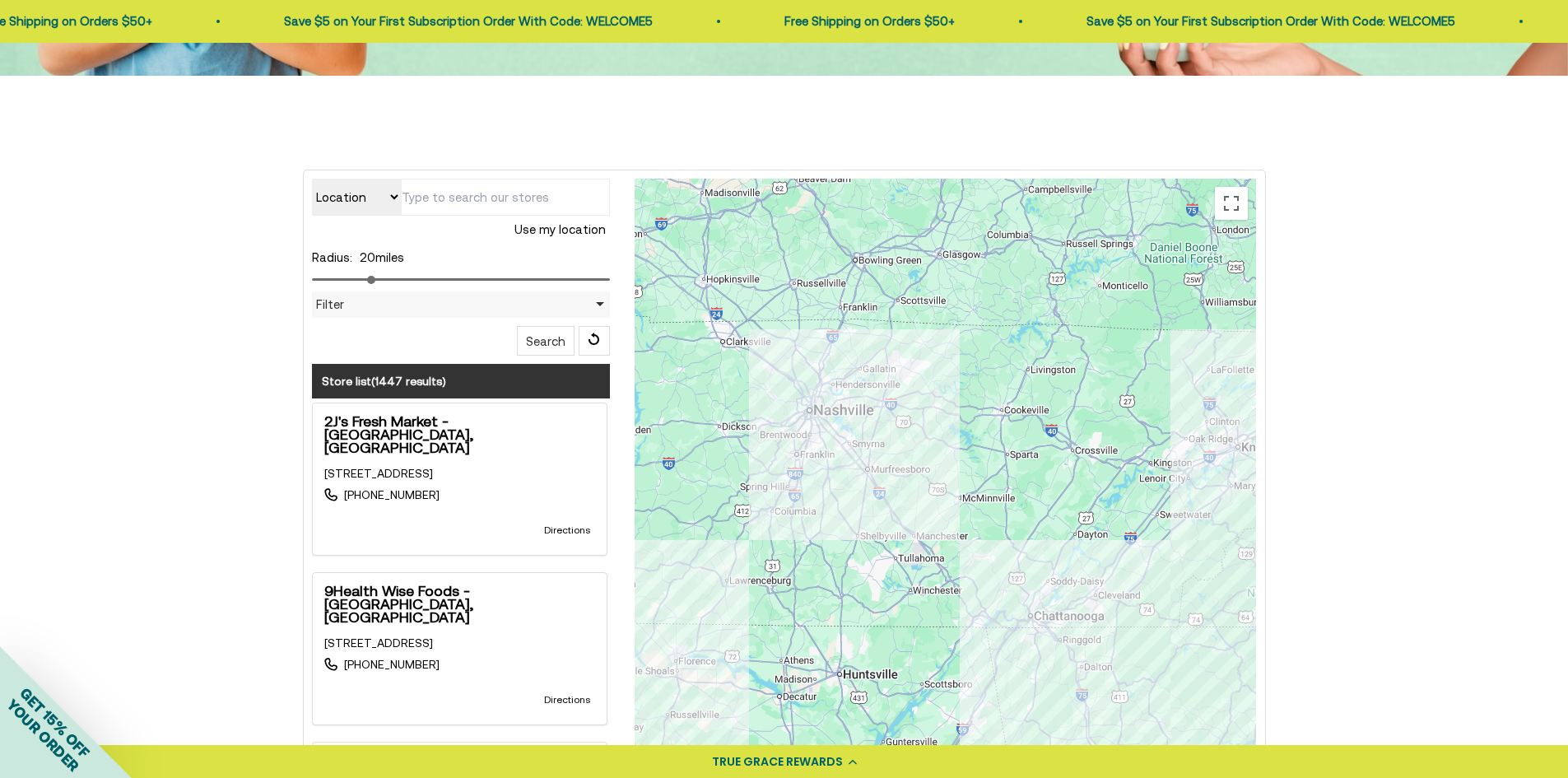
click at [903, 412] on div at bounding box center [946, 508] width 621 height 658
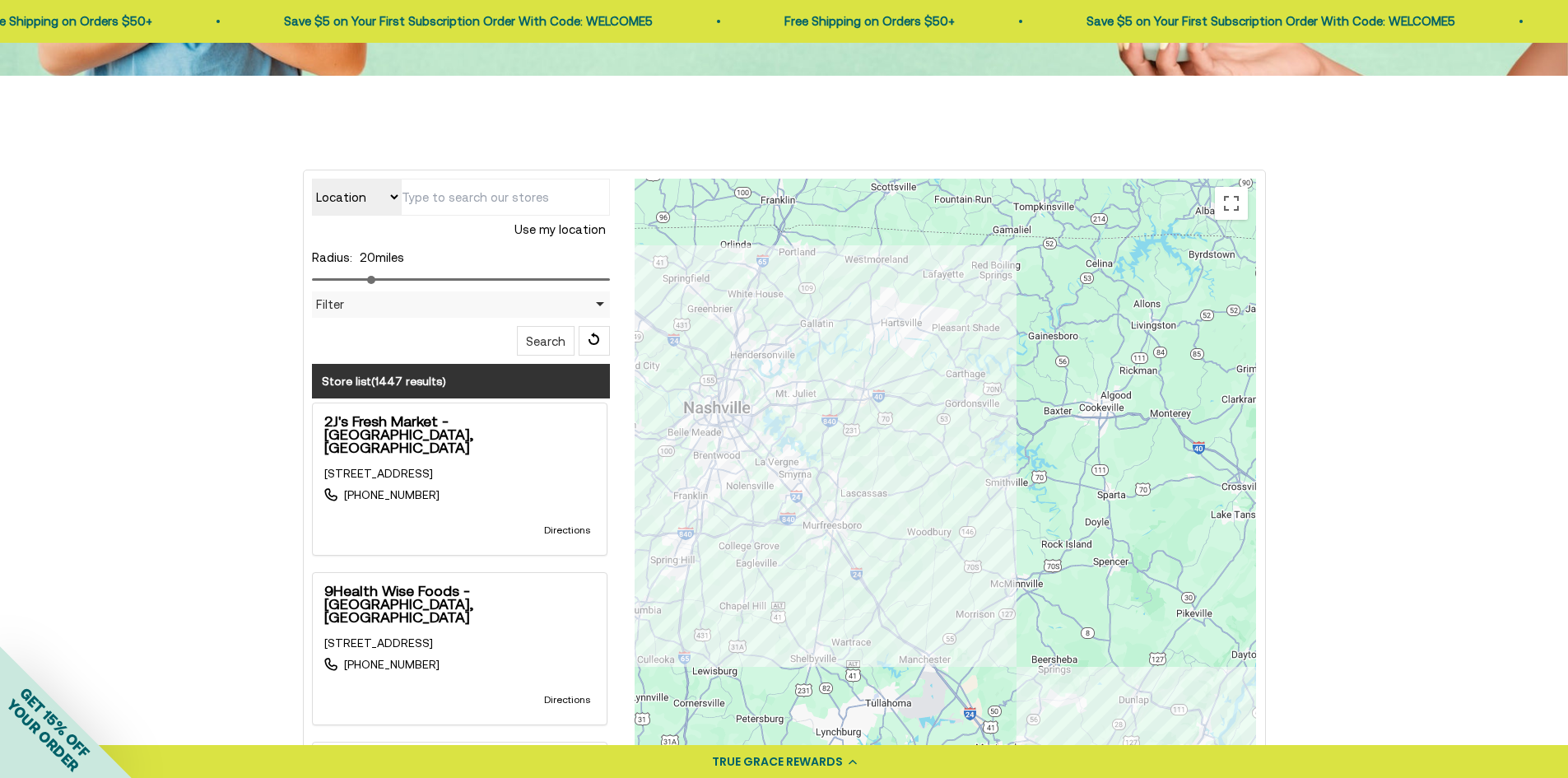
click at [903, 412] on div at bounding box center [946, 508] width 621 height 658
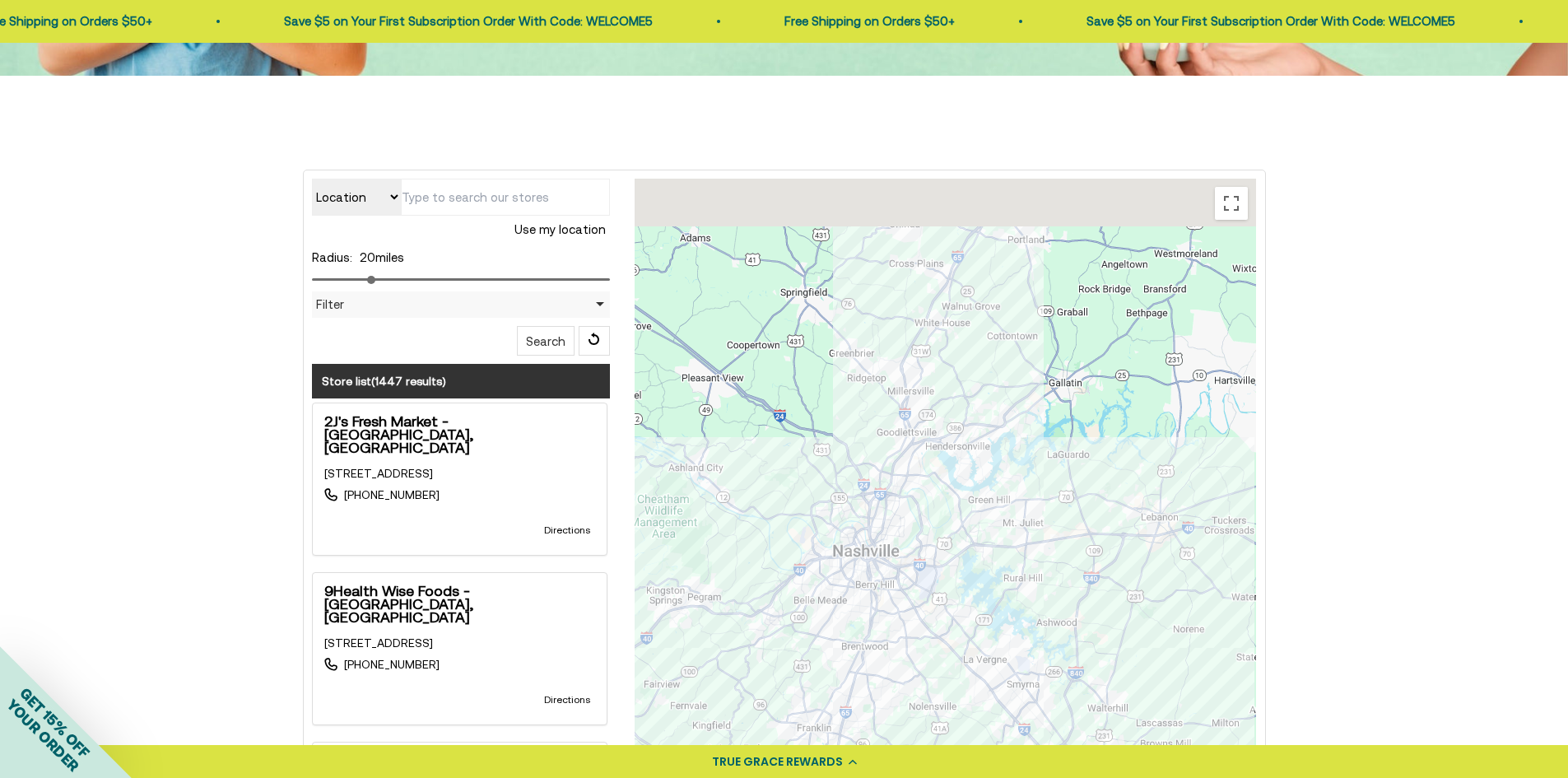
drag, startPoint x: 753, startPoint y: 348, endPoint x: 1090, endPoint y: 496, distance: 368.1
click at [1090, 496] on div at bounding box center [946, 508] width 621 height 658
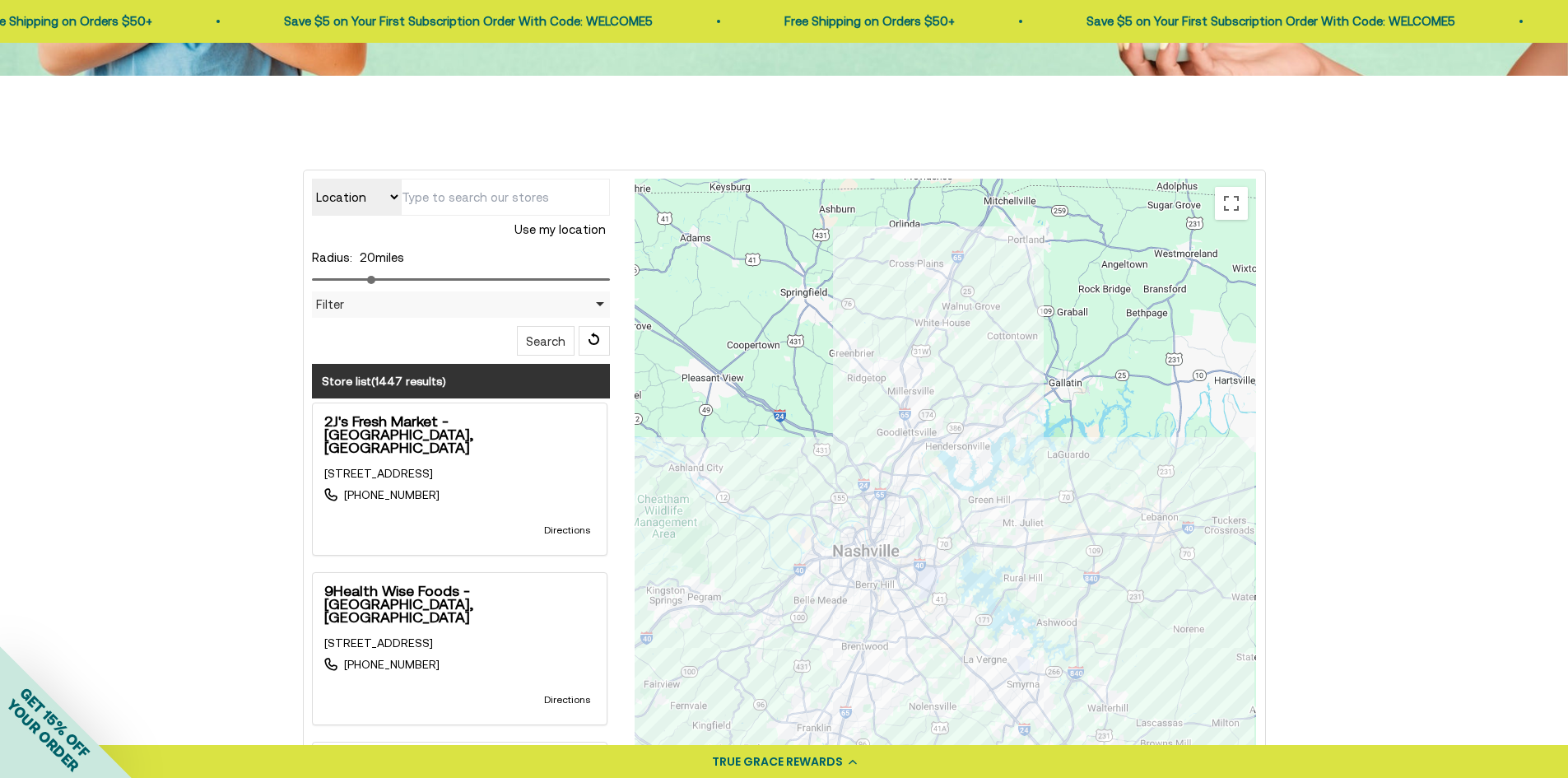
click at [976, 420] on div at bounding box center [946, 508] width 621 height 658
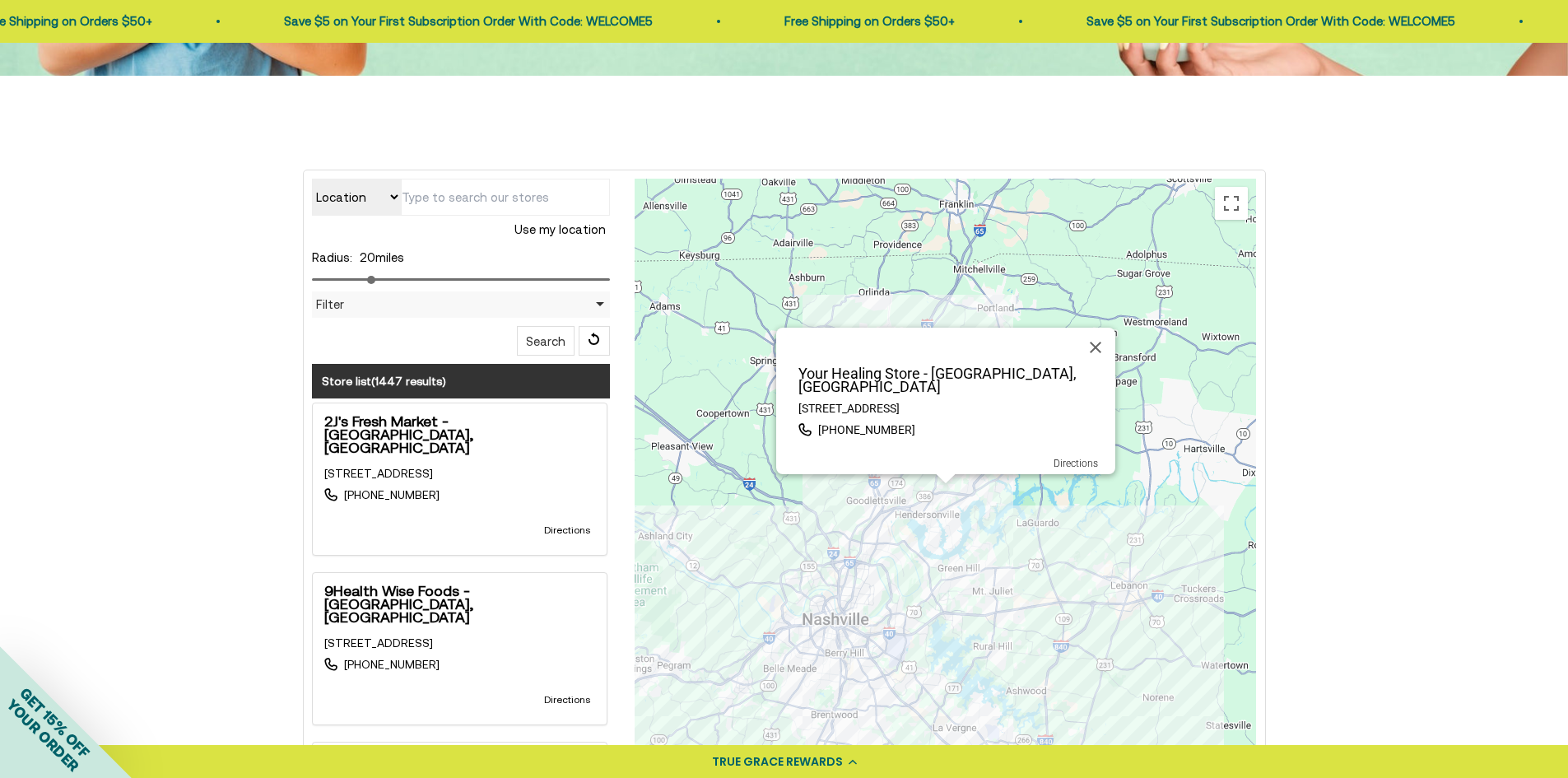
click at [890, 495] on div "Your Healing Store - Hendersonville, TN 100 Maple Drive North, Hendersonville, …" at bounding box center [946, 508] width 621 height 658
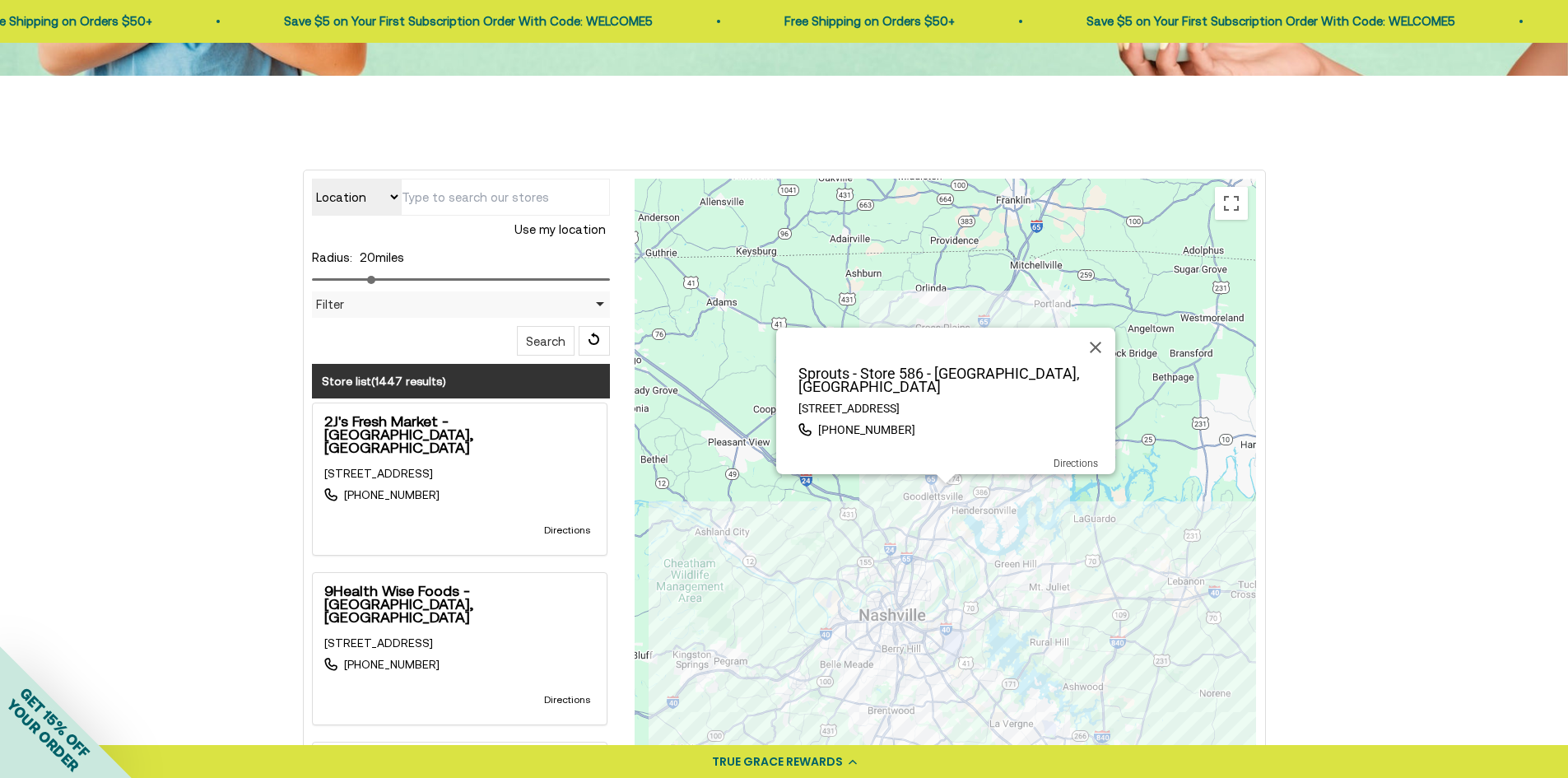
click at [1006, 490] on div "Sprouts - Store 586 - Madison, TN 2156 Gallatin Pike N, Madison, TN, 37115 (615…" at bounding box center [946, 508] width 621 height 658
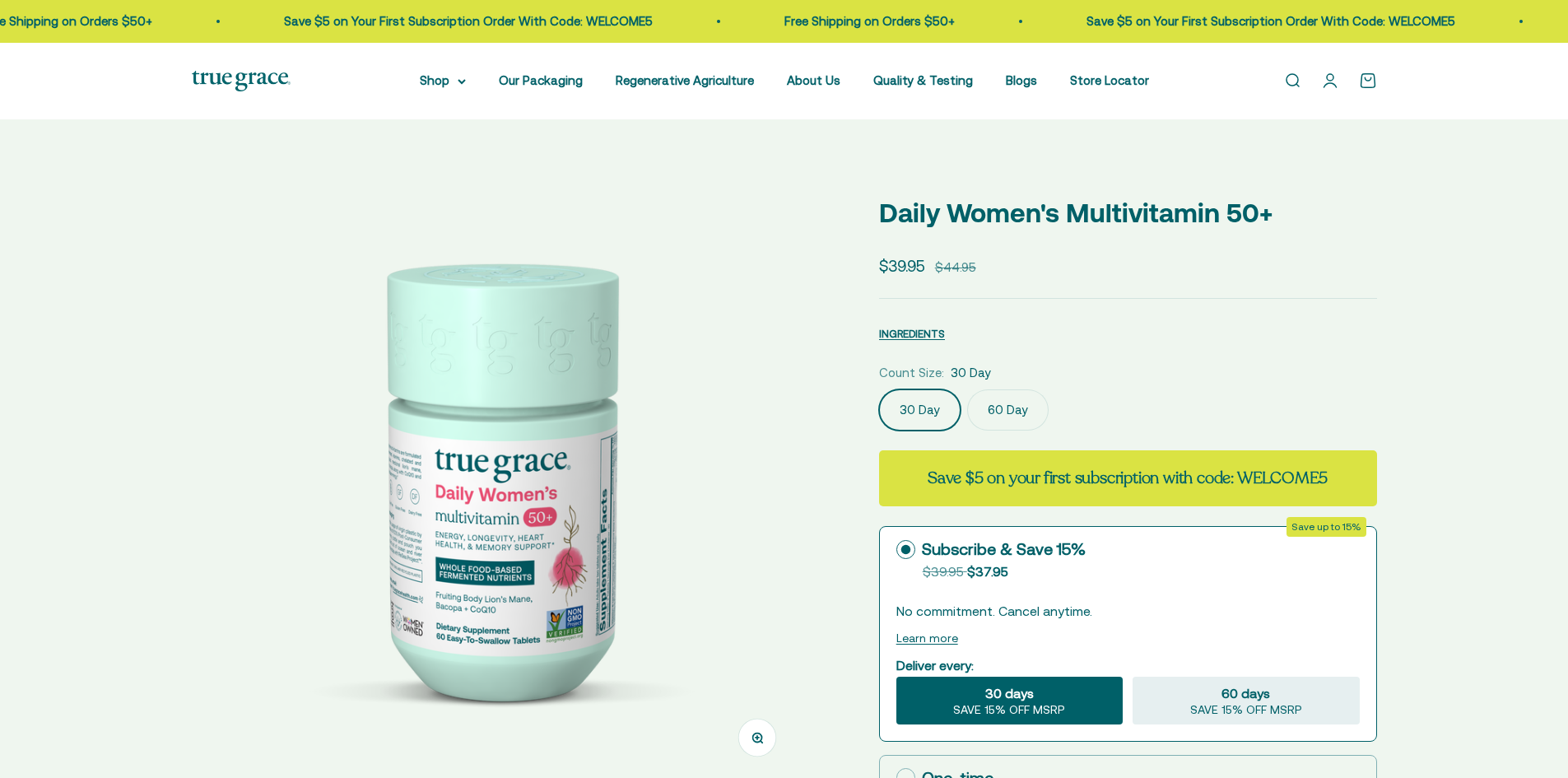
select select "3"
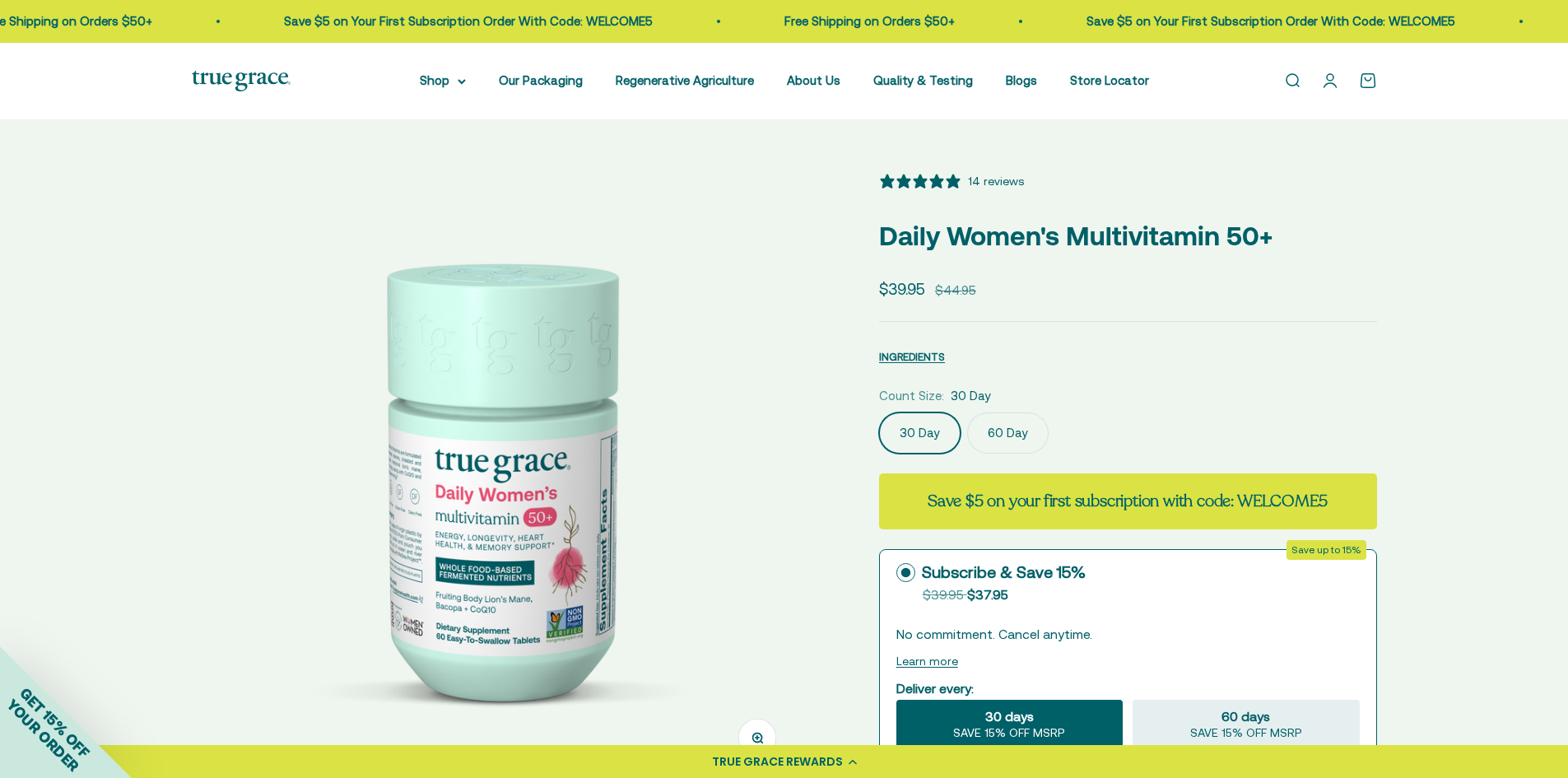
click at [992, 427] on label "60 Day" at bounding box center [1008, 433] width 81 height 42
click at [879, 412] on input "60 Day" at bounding box center [879, 411] width 1 height 1
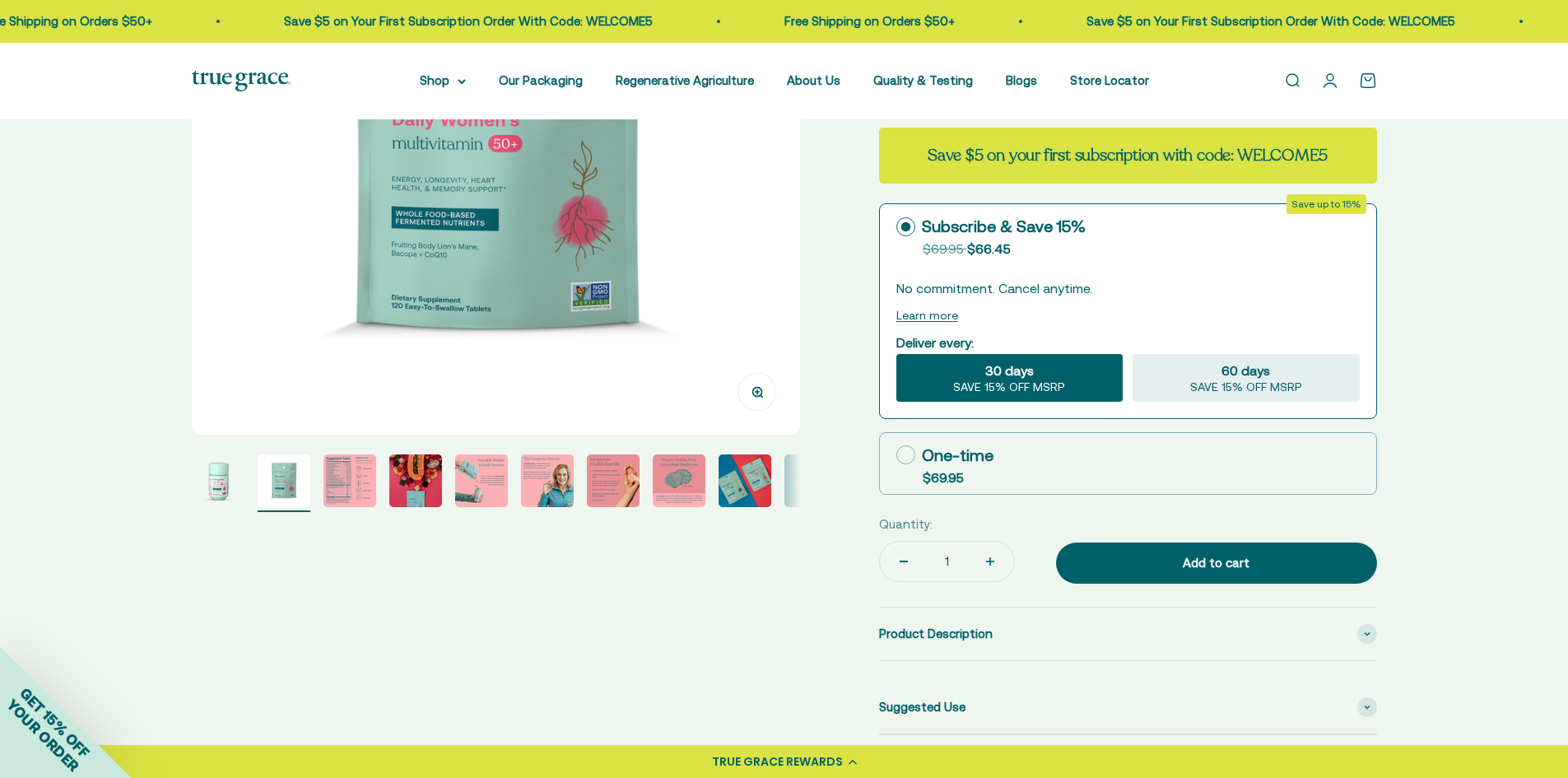
scroll to position [349, 0]
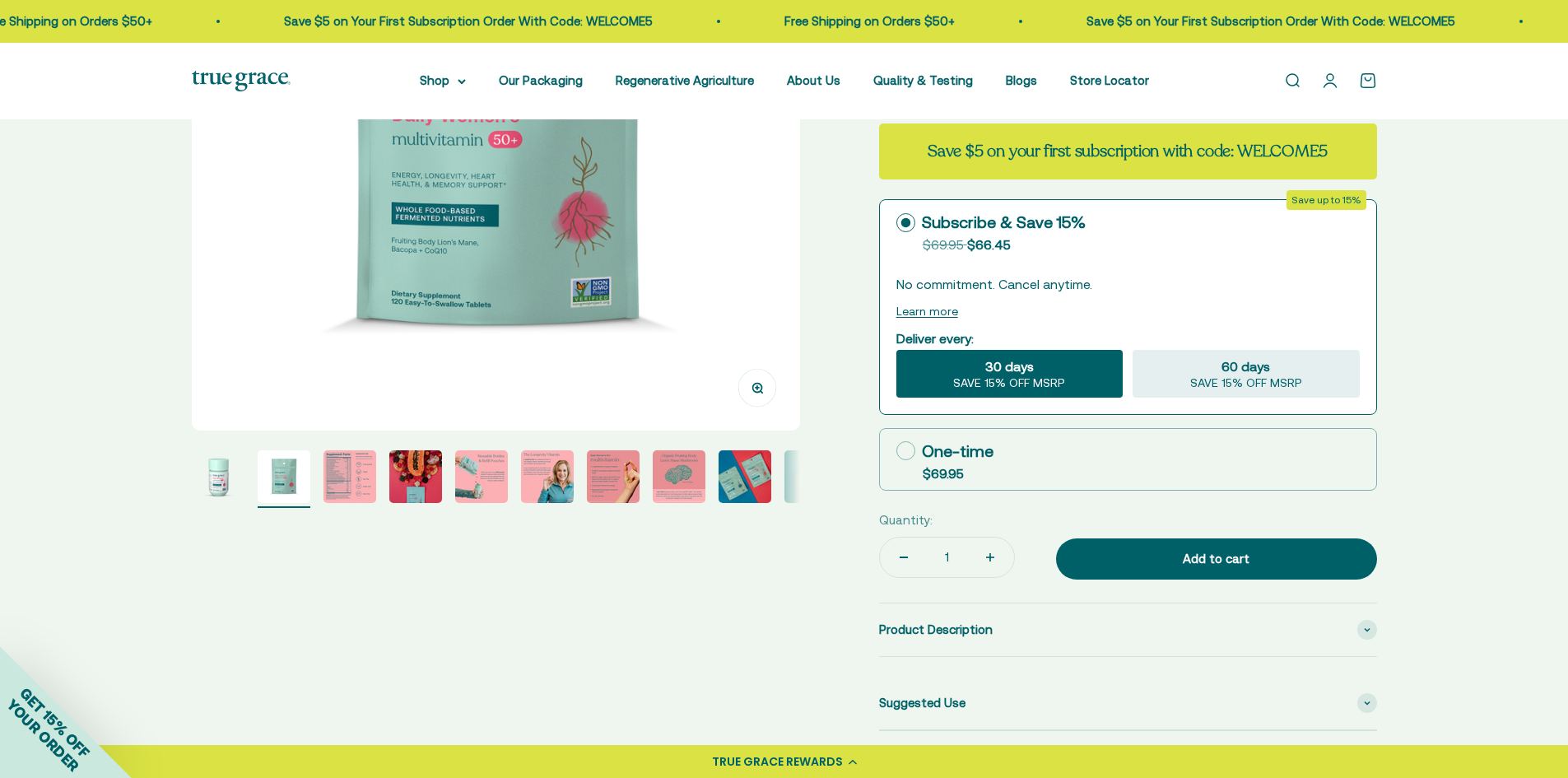
click at [909, 447] on icon at bounding box center [906, 451] width 19 height 19
click at [896, 450] on input "One-time $69.95" at bounding box center [895, 450] width 1 height 1
radio input "true"
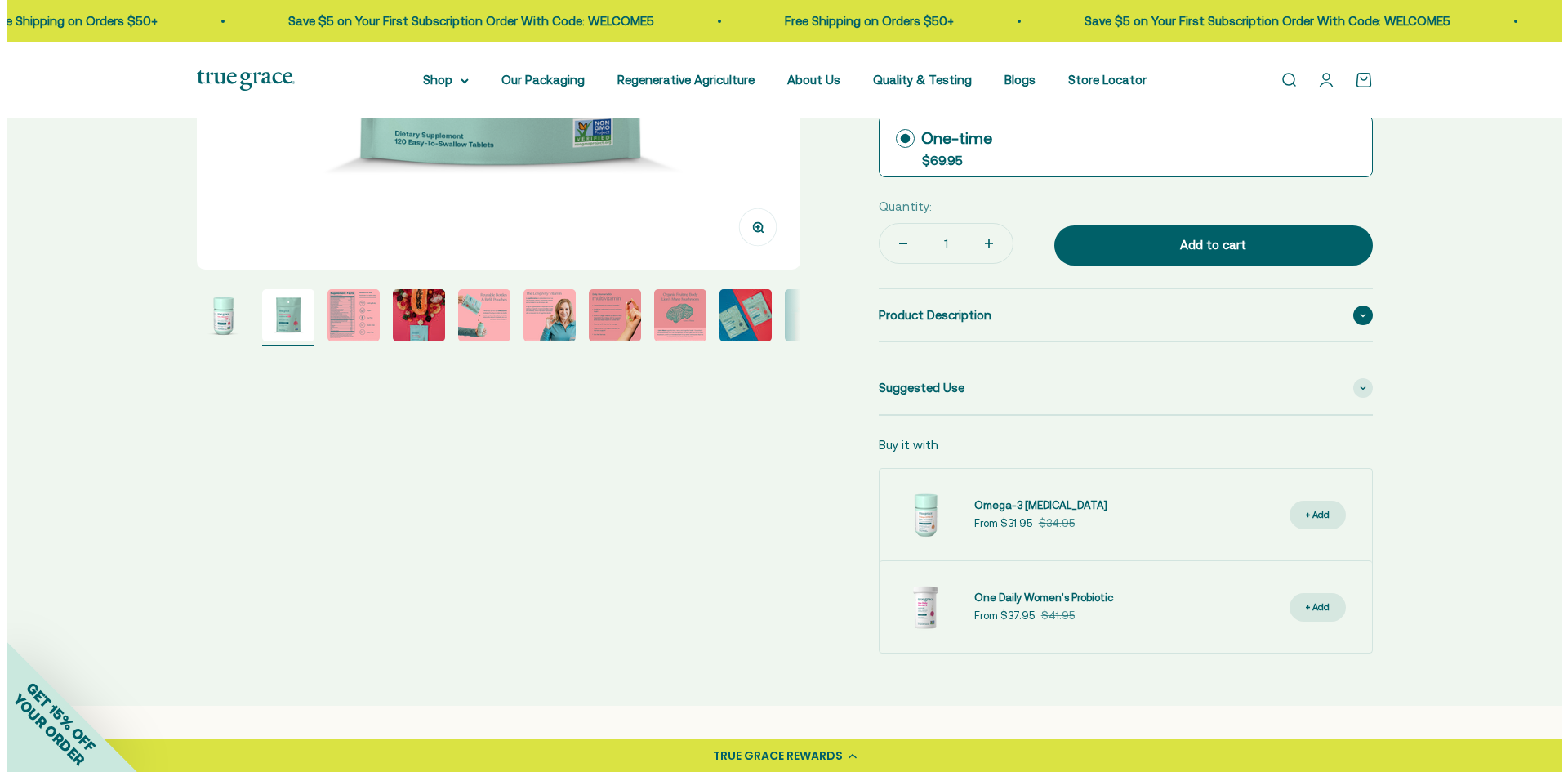
scroll to position [408, 0]
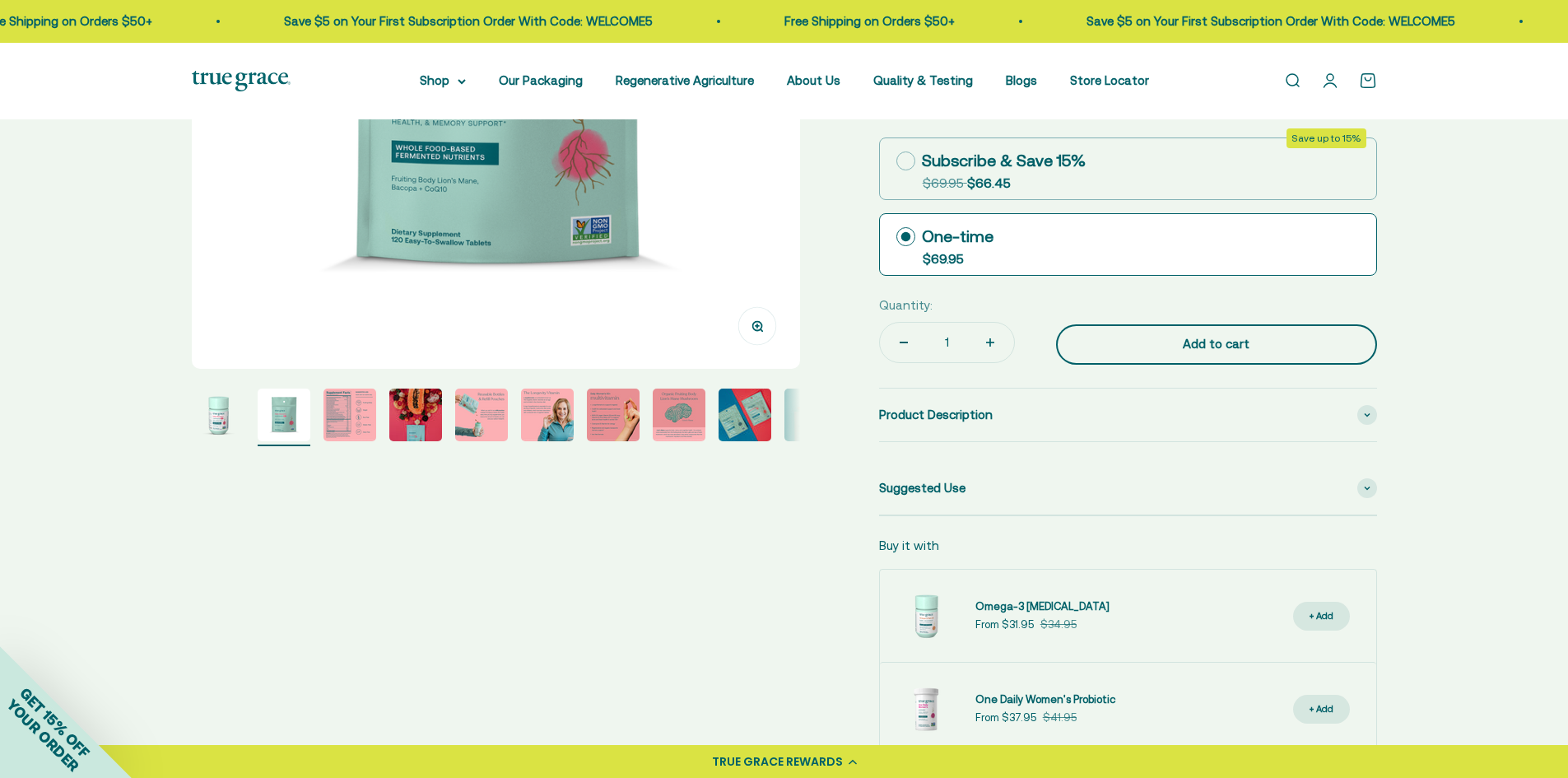
click at [1234, 337] on div "Add to cart" at bounding box center [1217, 344] width 256 height 19
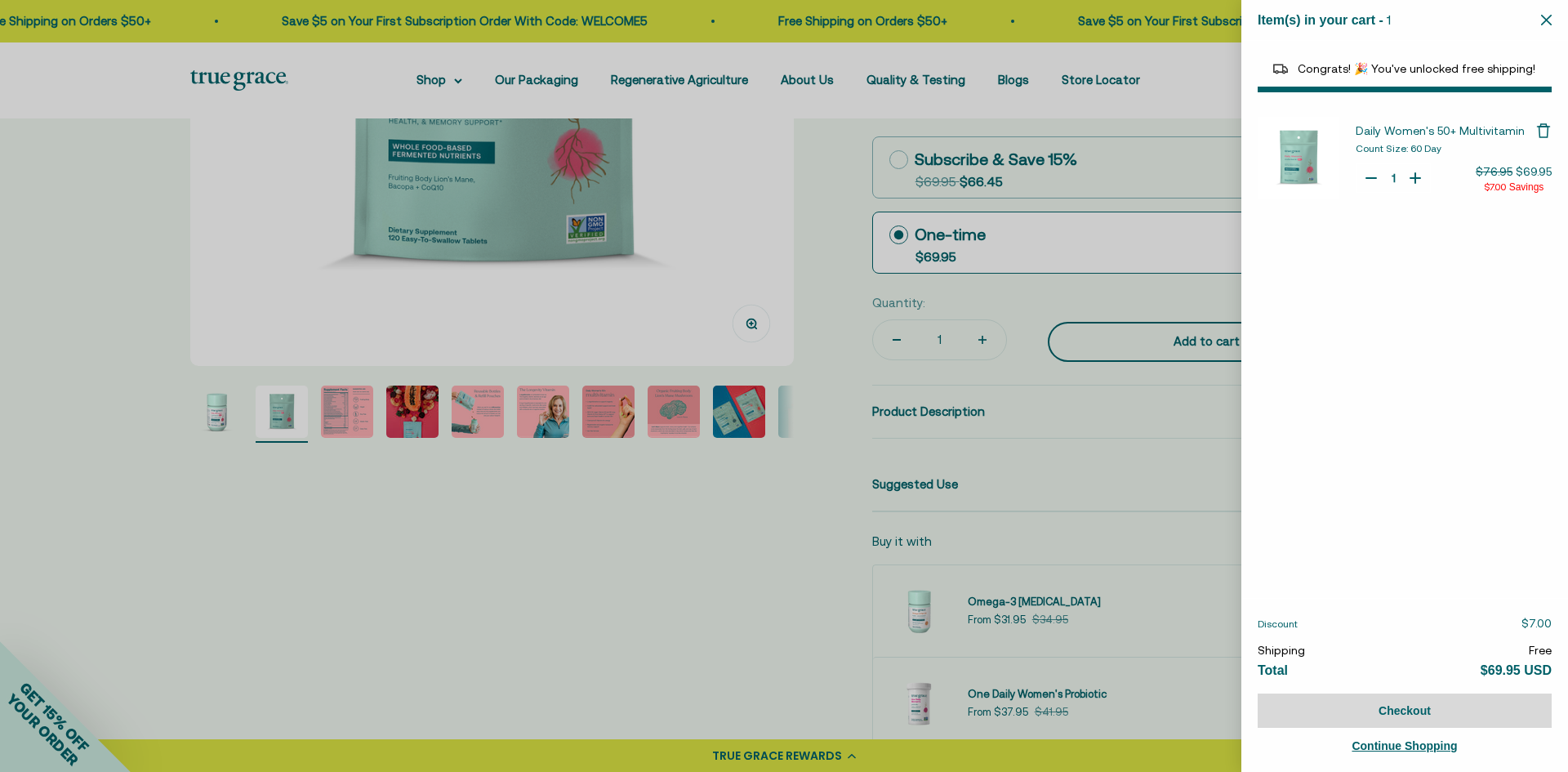
select select "44882812010710"
select select "44878154563798"
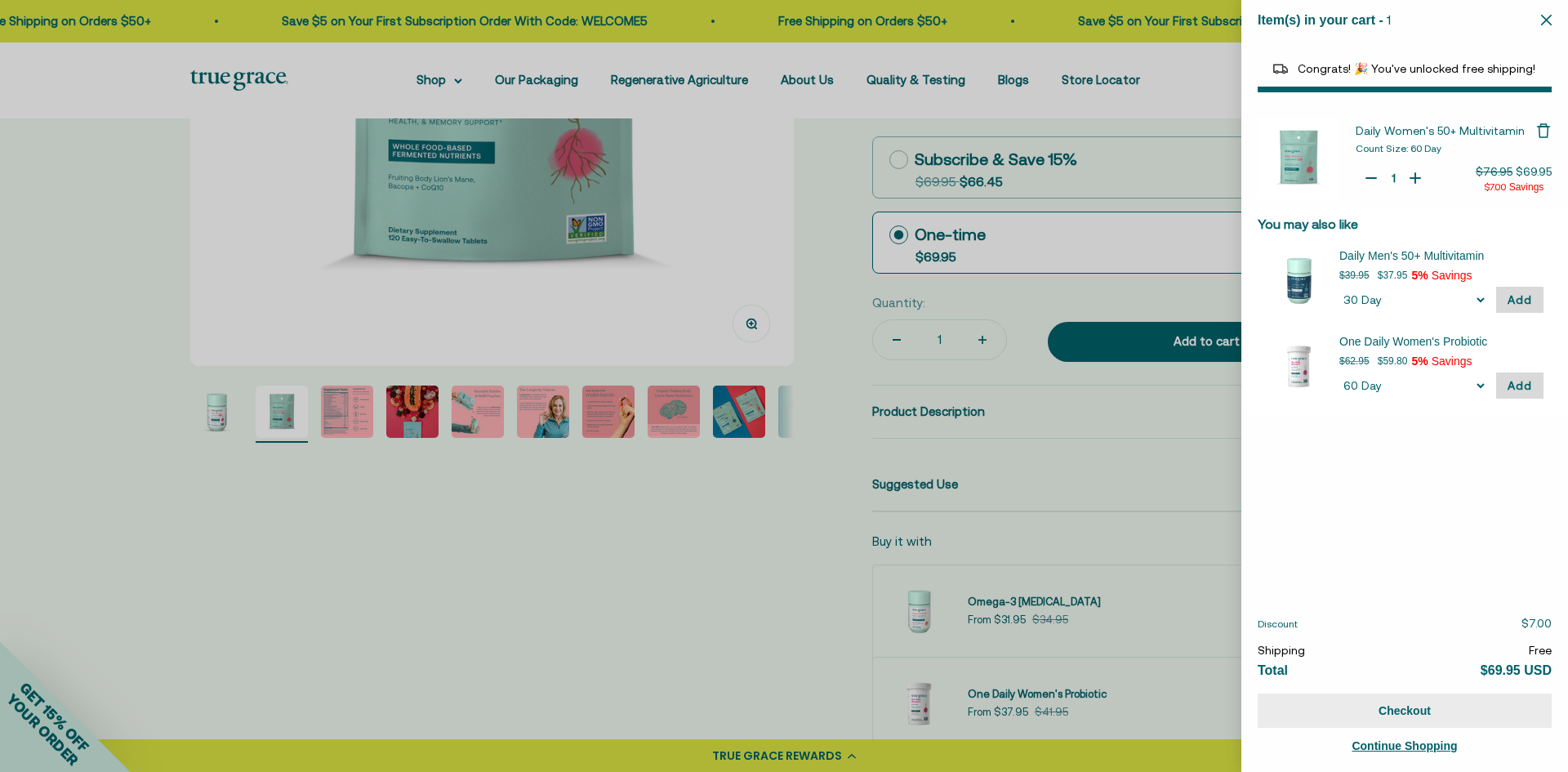
click at [1435, 707] on button "Checkout" at bounding box center [1405, 711] width 294 height 35
